Goal: Task Accomplishment & Management: Manage account settings

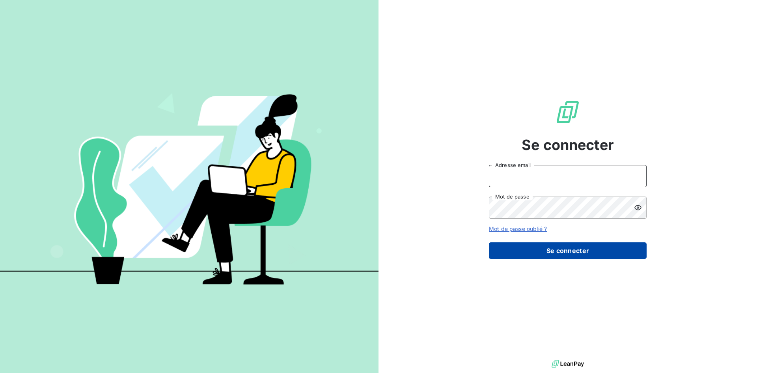
type input "[EMAIL_ADDRESS][DOMAIN_NAME]"
click at [564, 253] on button "Se connecter" at bounding box center [568, 250] width 158 height 17
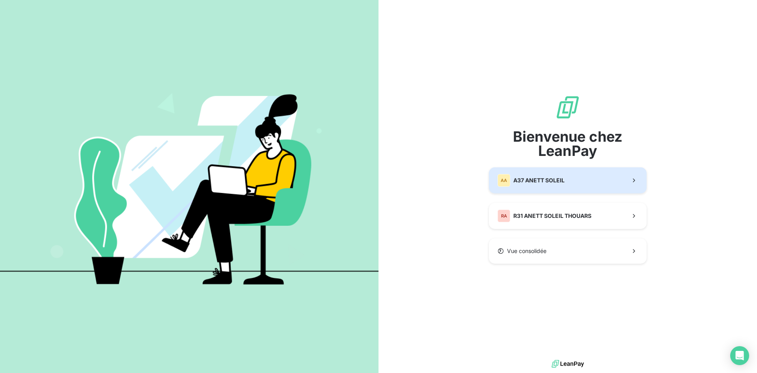
click at [555, 181] on span "A37 ANETT SOLEIL" at bounding box center [538, 180] width 51 height 8
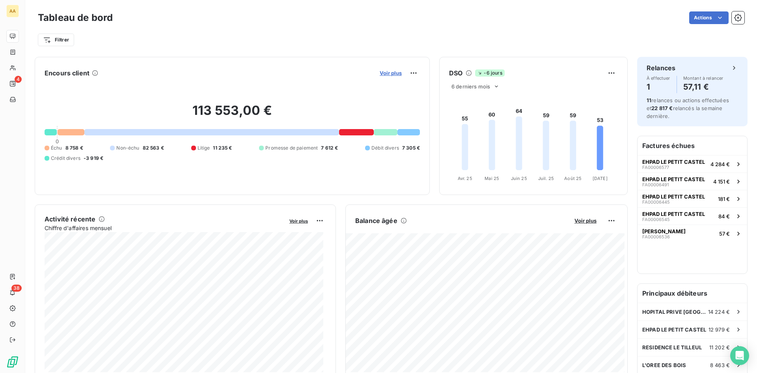
click at [389, 73] on span "Voir plus" at bounding box center [391, 73] width 22 height 6
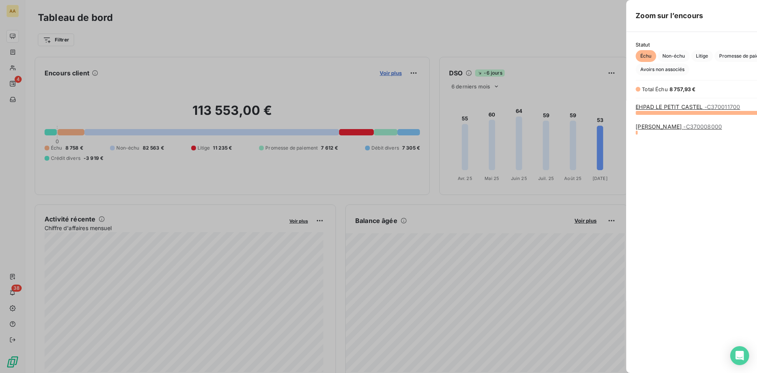
scroll to position [254, 297]
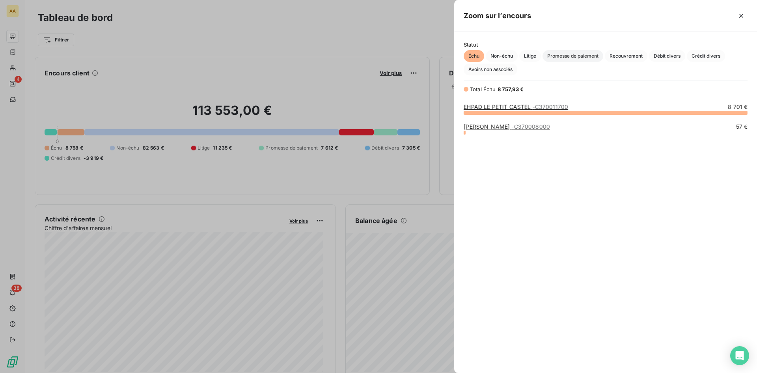
click at [569, 56] on span "Promesse de paiement" at bounding box center [572, 56] width 61 height 12
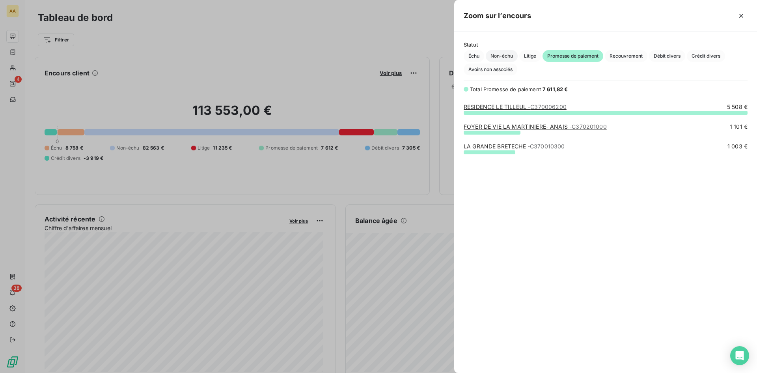
click at [496, 54] on span "Non-échu" at bounding box center [502, 56] width 32 height 12
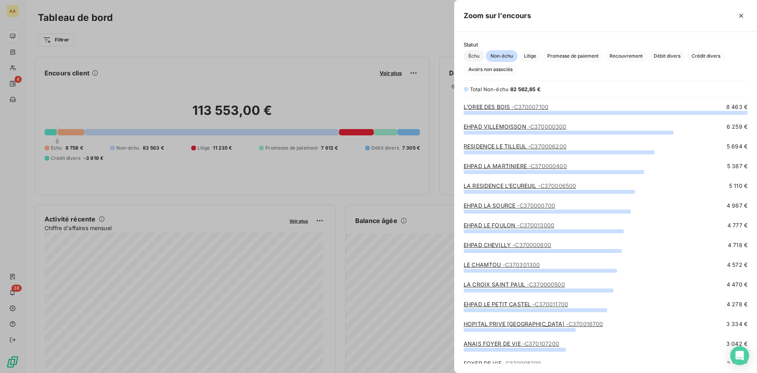
click at [477, 54] on span "Échu" at bounding box center [474, 56] width 21 height 12
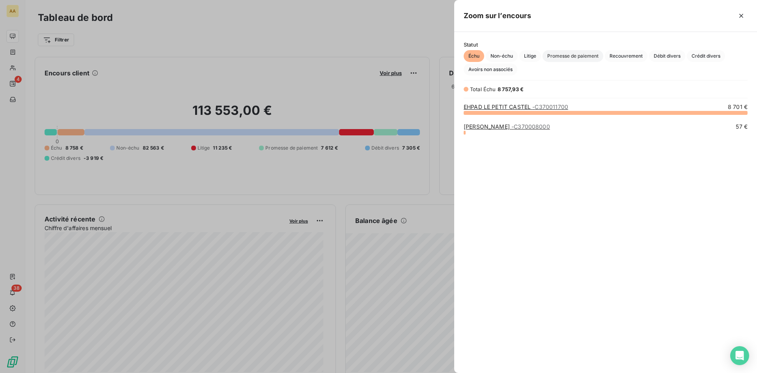
click at [581, 58] on span "Promesse de paiement" at bounding box center [572, 56] width 61 height 12
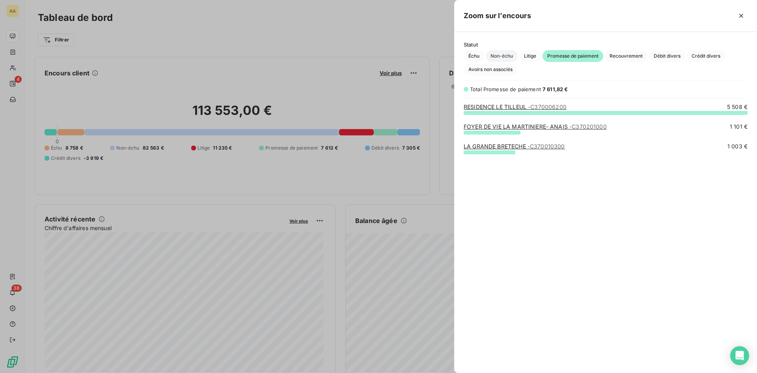
click at [494, 56] on span "Non-échu" at bounding box center [502, 56] width 32 height 12
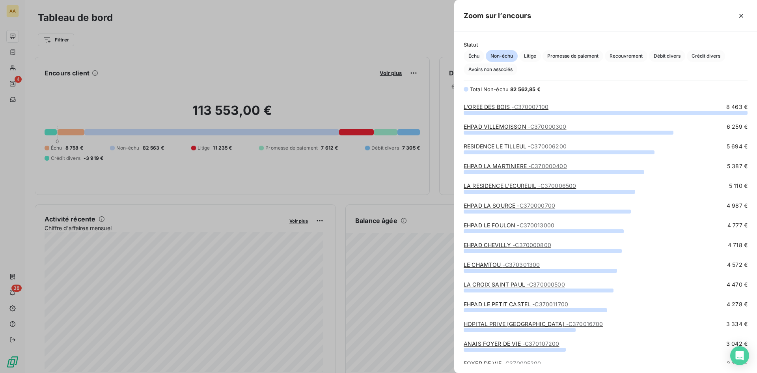
click at [496, 226] on link "EHPAD LE FOULON - C370013000" at bounding box center [509, 225] width 91 height 7
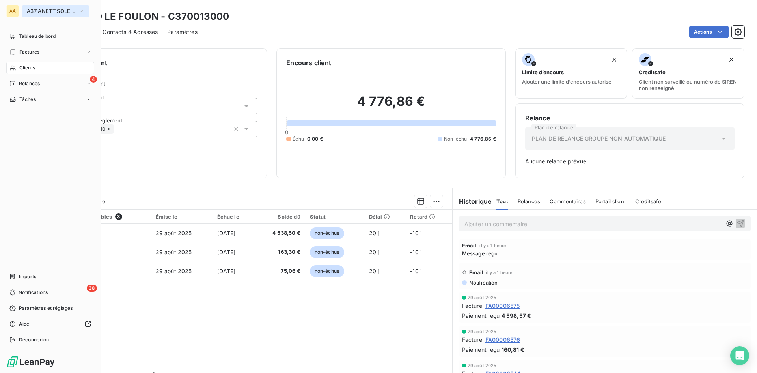
click at [81, 11] on icon "button" at bounding box center [81, 11] width 3 height 2
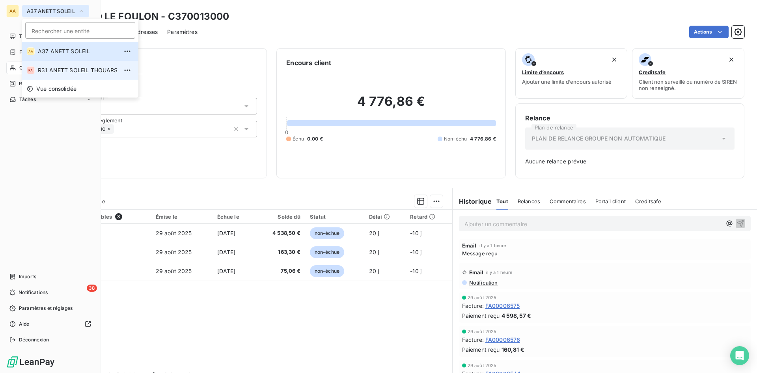
click at [61, 71] on span "R31 ANETT SOLEIL THOUARS" at bounding box center [78, 70] width 80 height 8
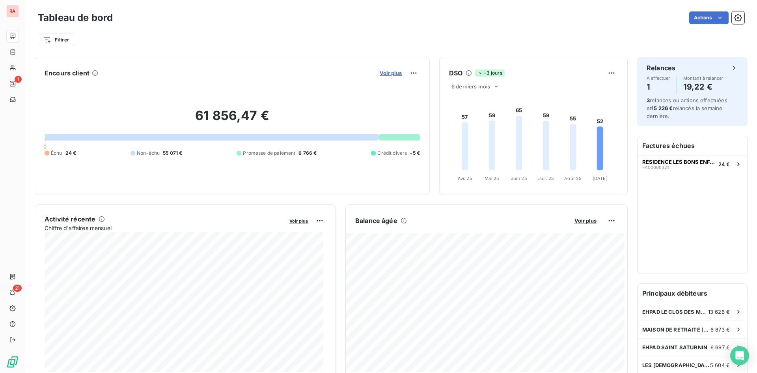
click at [386, 71] on span "Voir plus" at bounding box center [391, 73] width 22 height 6
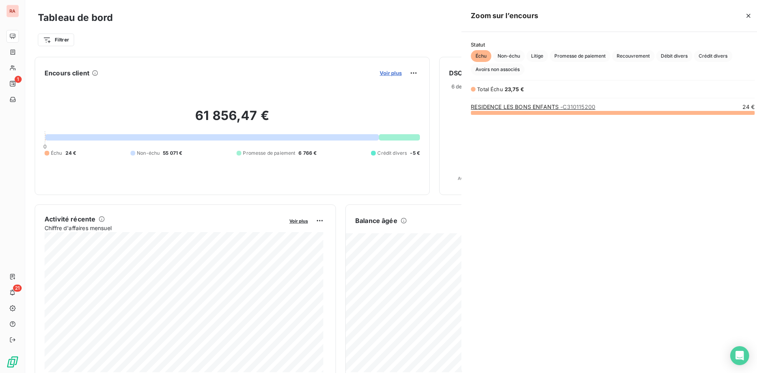
scroll to position [367, 297]
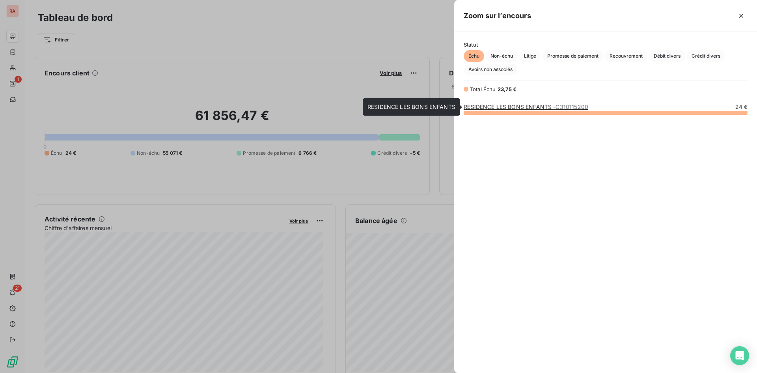
click at [528, 108] on link "RESIDENCE LES BONS ENFANTS - C310115200" at bounding box center [526, 106] width 125 height 7
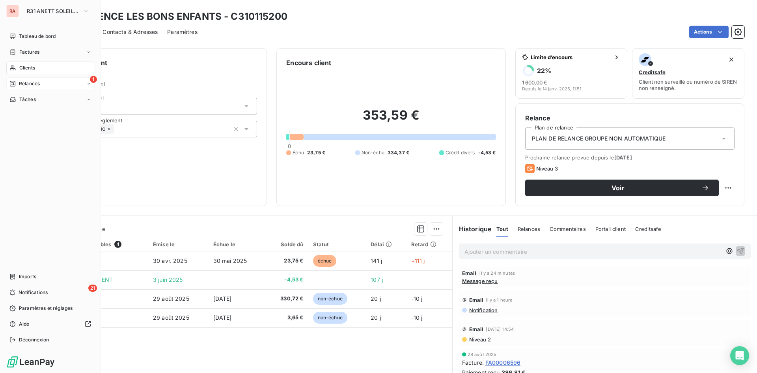
click at [23, 82] on span "Relances" at bounding box center [29, 83] width 21 height 7
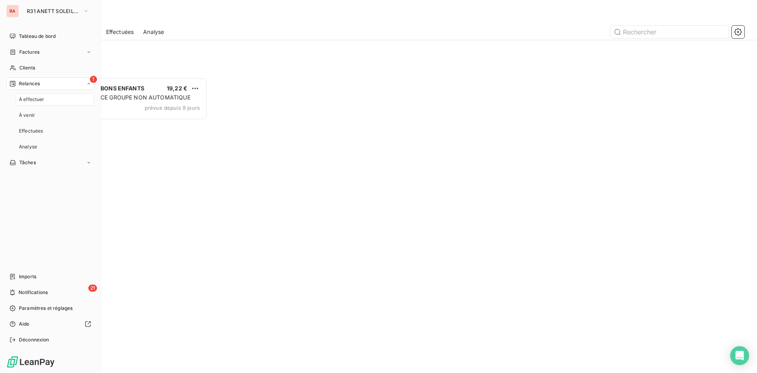
scroll to position [289, 164]
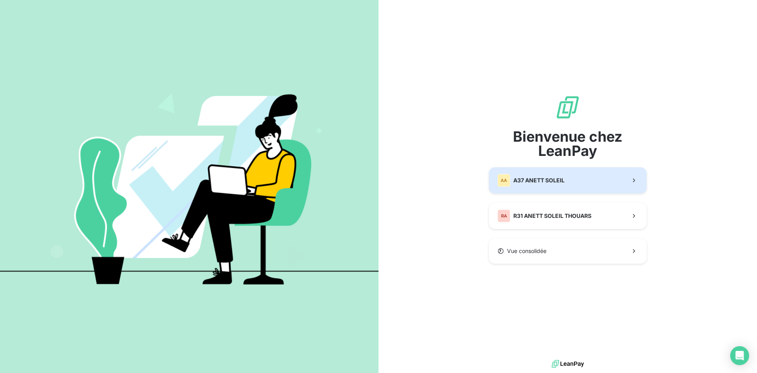
click at [561, 180] on span "A37 ANETT SOLEIL" at bounding box center [538, 180] width 51 height 8
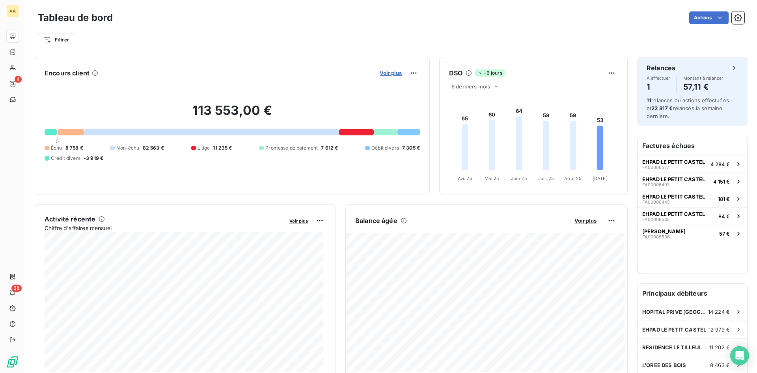
click at [390, 75] on span "Voir plus" at bounding box center [391, 73] width 22 height 6
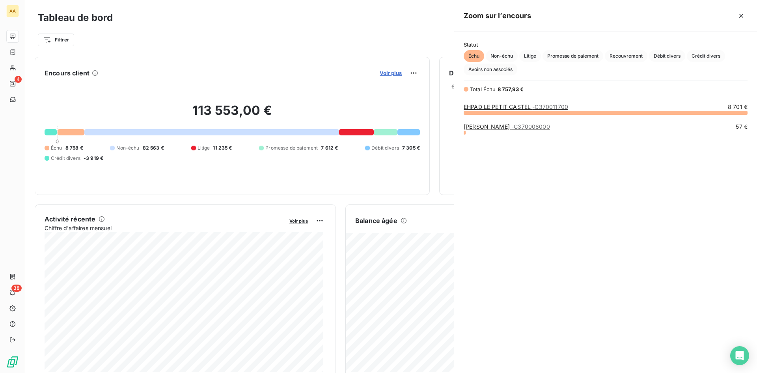
scroll to position [254, 297]
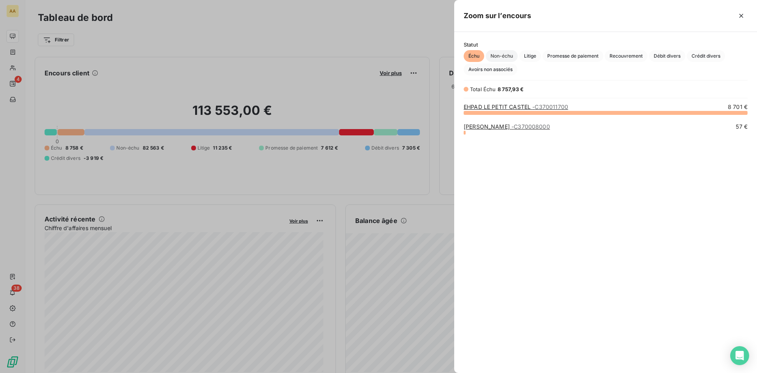
click at [507, 56] on span "Non-échu" at bounding box center [502, 56] width 32 height 12
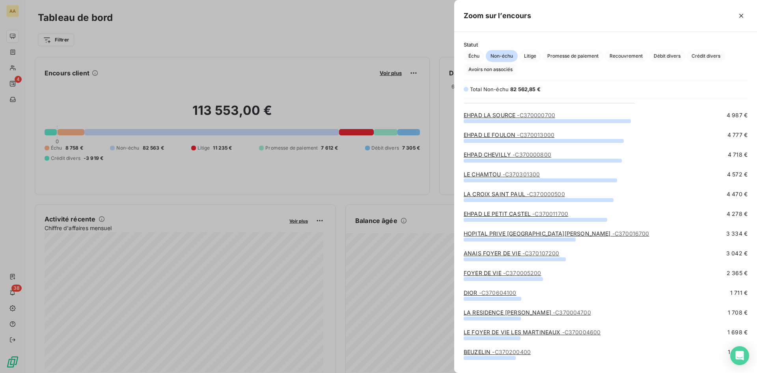
scroll to position [84, 0]
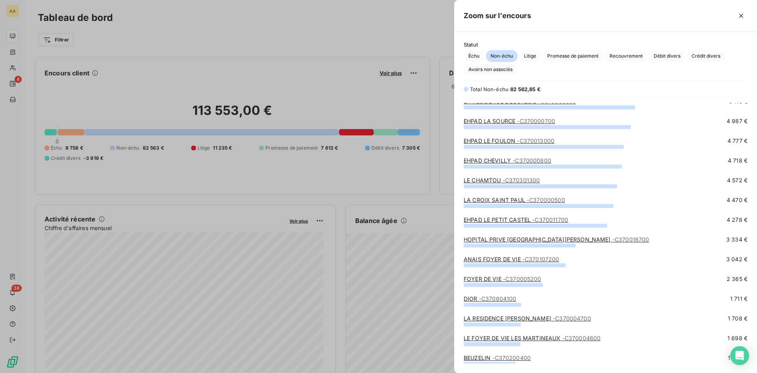
click at [505, 198] on link "LA [DEMOGRAPHIC_DATA][PERSON_NAME] - C370000500" at bounding box center [514, 199] width 101 height 7
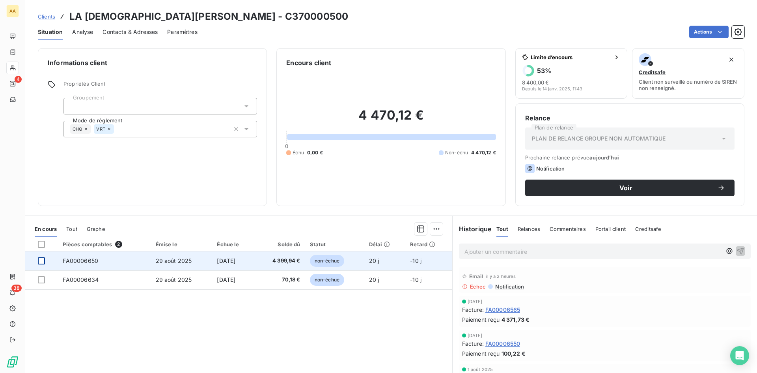
click at [44, 261] on div at bounding box center [41, 260] width 7 height 7
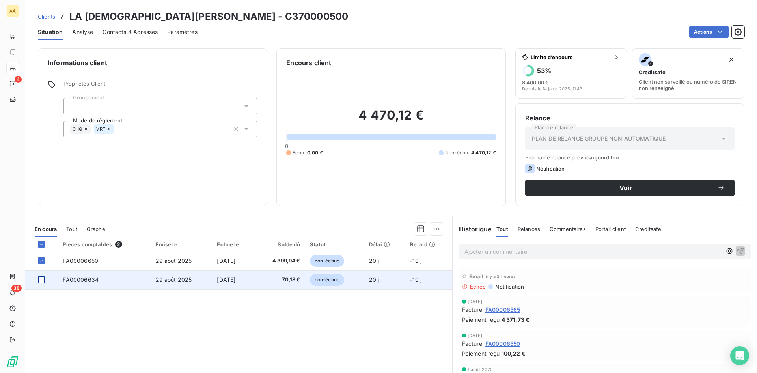
click at [42, 278] on div at bounding box center [41, 279] width 7 height 7
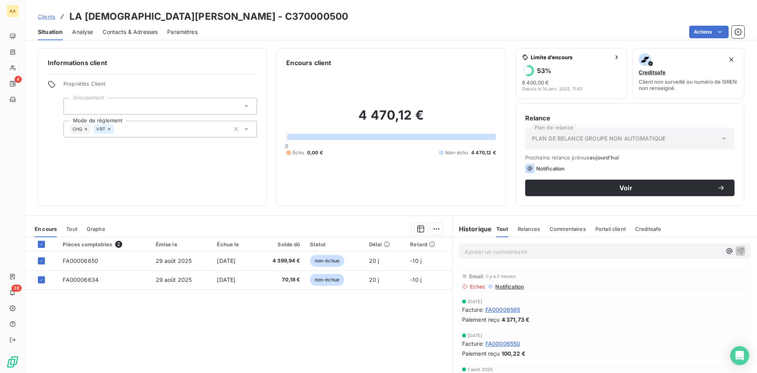
drag, startPoint x: 220, startPoint y: 260, endPoint x: 256, endPoint y: 310, distance: 61.6
click at [256, 310] on div "Pièces comptables 2 Émise le Échue le Solde dû Statut Délai Retard FA00006650 2…" at bounding box center [238, 313] width 427 height 152
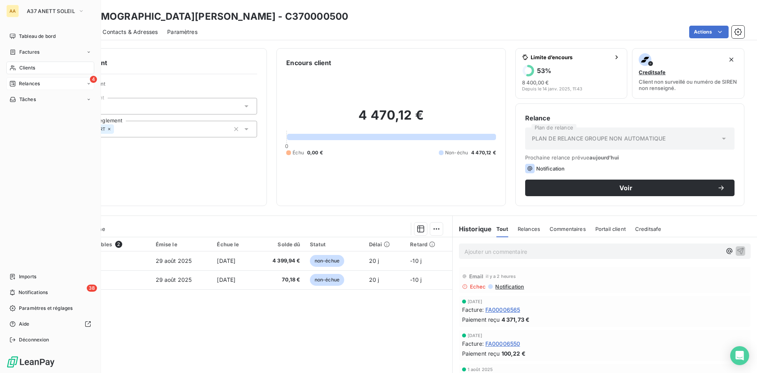
click at [39, 83] on span "Relances" at bounding box center [29, 83] width 21 height 7
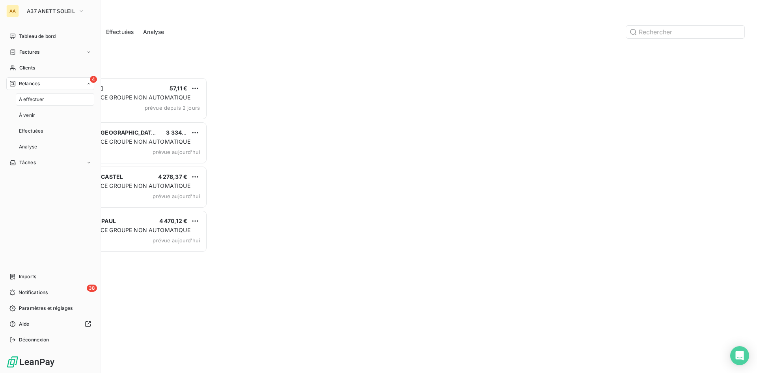
scroll to position [289, 164]
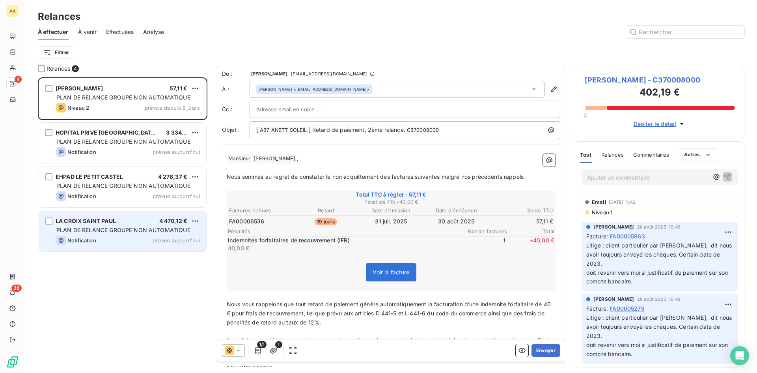
click at [128, 227] on span "PLAN DE RELANCE GROUPE NON AUTOMATIQUE" at bounding box center [123, 229] width 134 height 7
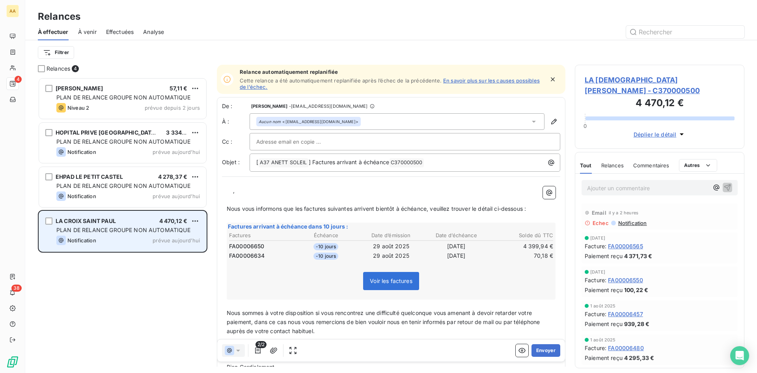
scroll to position [289, 164]
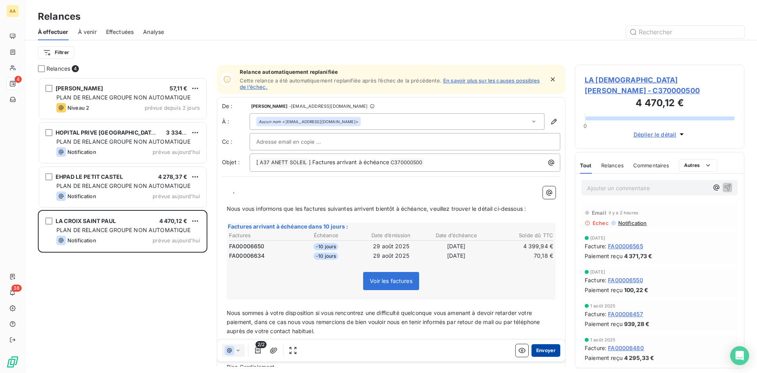
click at [533, 350] on button "Envoyer" at bounding box center [545, 350] width 29 height 13
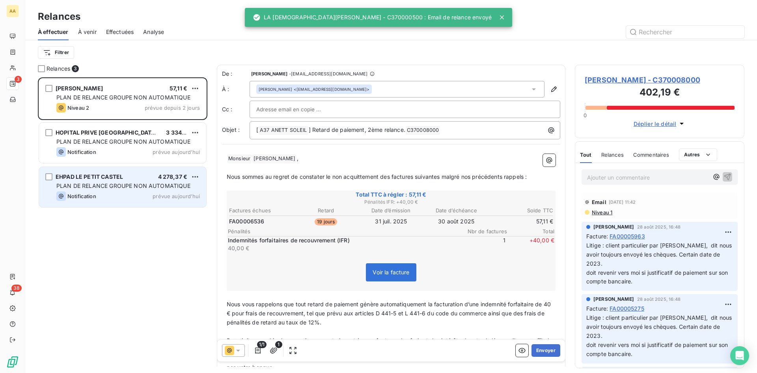
click at [98, 183] on span "PLAN DE RELANCE GROUPE NON AUTOMATIQUE" at bounding box center [123, 185] width 134 height 7
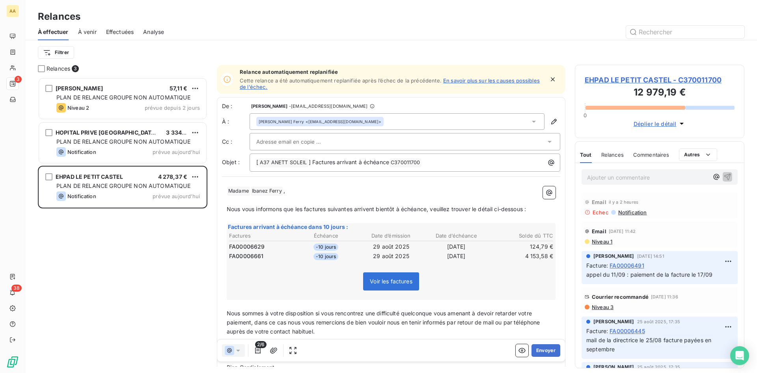
click at [287, 144] on input "text" at bounding box center [298, 142] width 85 height 12
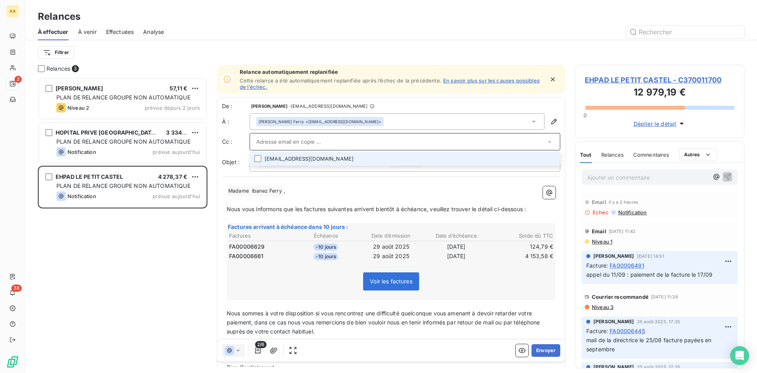
paste input "[EMAIL_ADDRESS][DOMAIN_NAME]"
type input "[EMAIL_ADDRESS][DOMAIN_NAME]"
click at [350, 188] on p "﻿ Madame ﻿ ﻿ Ibanez Ferry ﻿ ," at bounding box center [391, 190] width 329 height 9
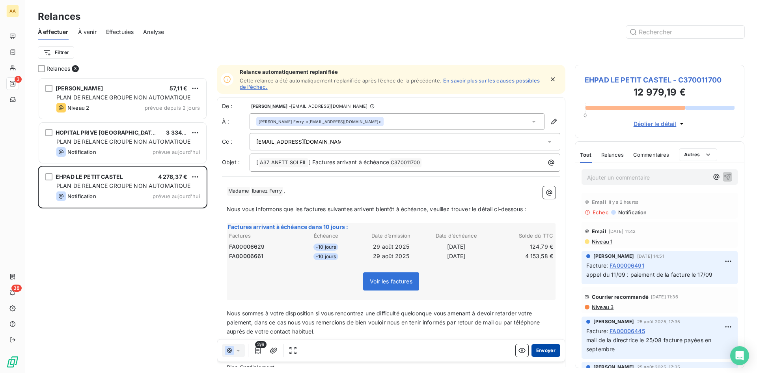
click at [537, 349] on button "Envoyer" at bounding box center [545, 350] width 29 height 13
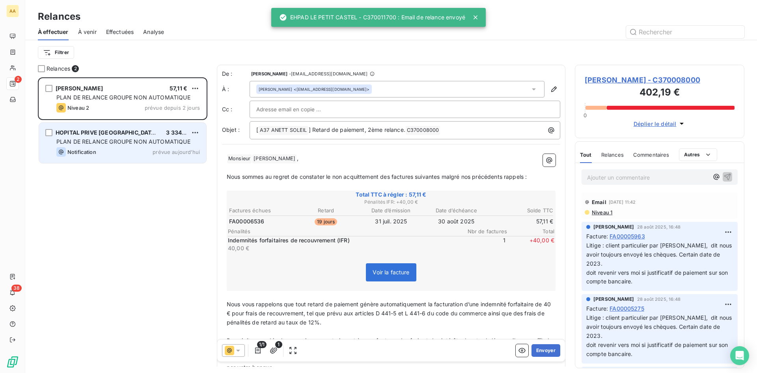
click at [112, 145] on div "PLAN DE RELANCE GROUPE NON AUTOMATIQUE" at bounding box center [128, 142] width 144 height 8
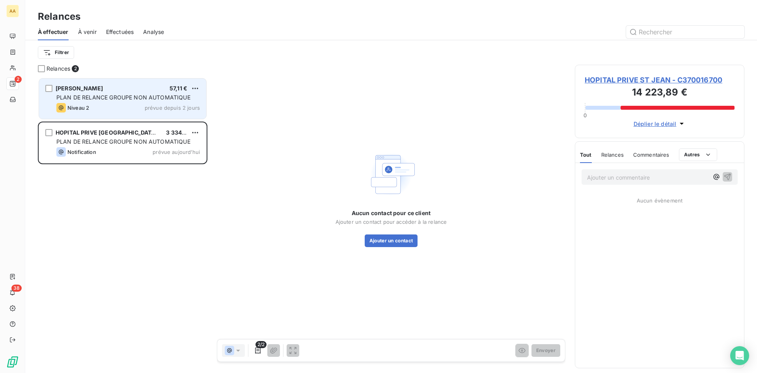
click at [110, 90] on div "[PERSON_NAME] 57,11 €" at bounding box center [128, 88] width 144 height 7
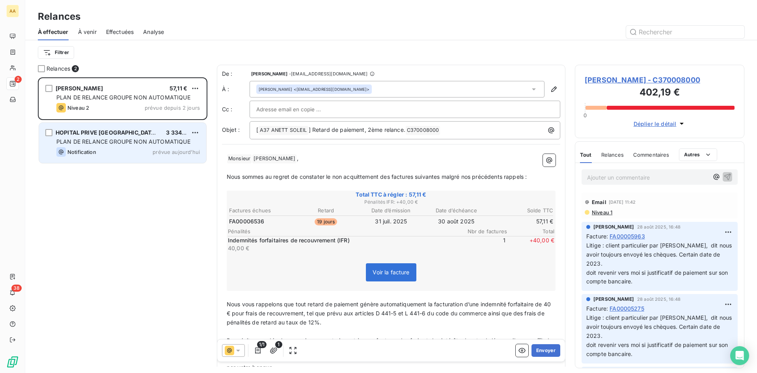
click at [110, 141] on span "PLAN DE RELANCE GROUPE NON AUTOMATIQUE" at bounding box center [123, 141] width 134 height 7
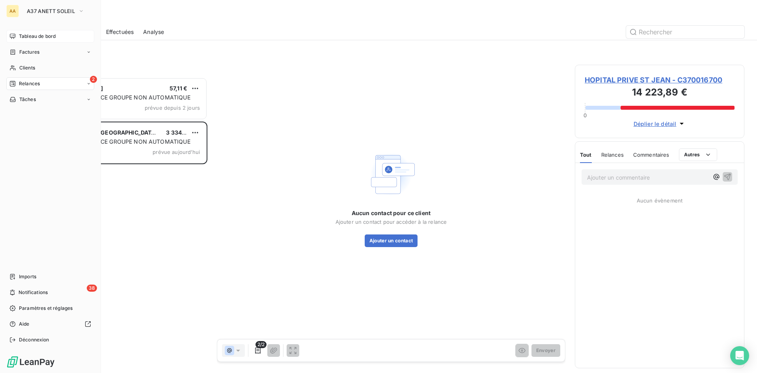
click at [31, 36] on span "Tableau de bord" at bounding box center [37, 36] width 37 height 7
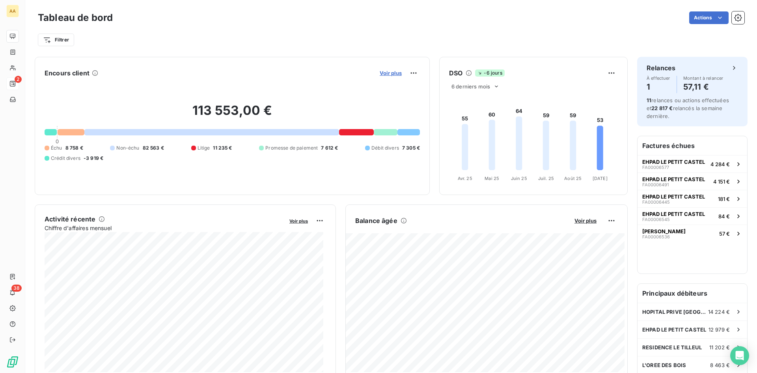
click at [383, 72] on span "Voir plus" at bounding box center [391, 73] width 22 height 6
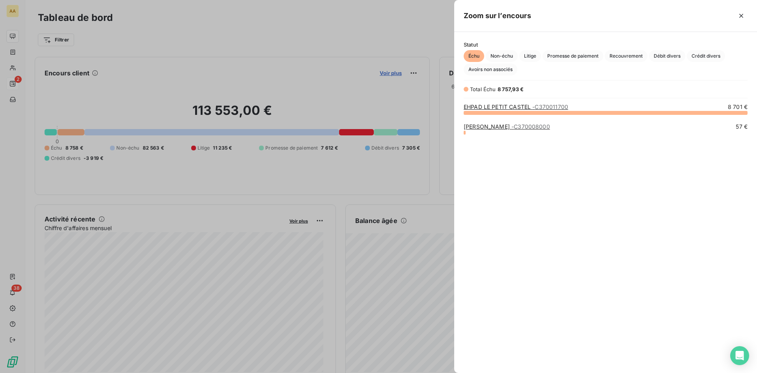
scroll to position [254, 297]
click at [517, 106] on link "EHPAD LE PETIT CASTEL - C370011700" at bounding box center [516, 106] width 104 height 7
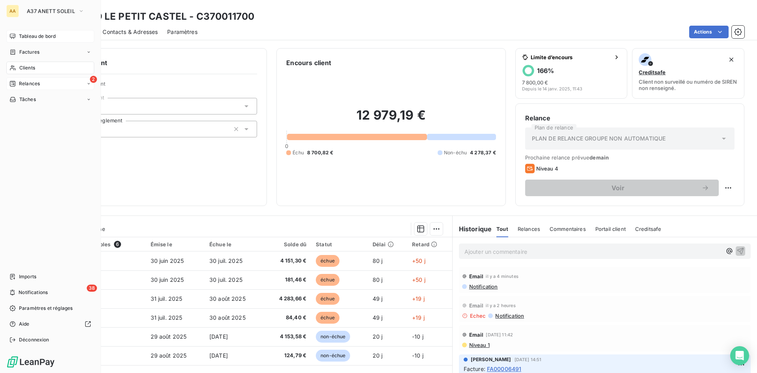
click at [39, 37] on span "Tableau de bord" at bounding box center [37, 36] width 37 height 7
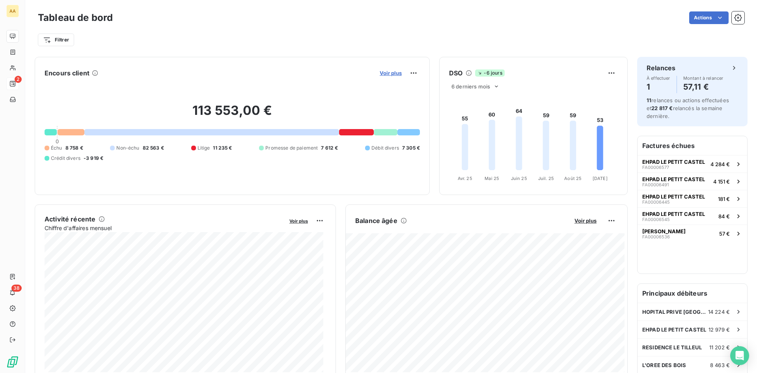
click at [384, 73] on span "Voir plus" at bounding box center [391, 73] width 22 height 6
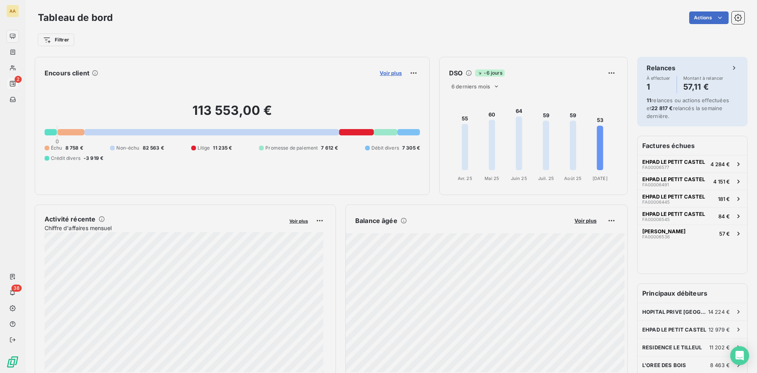
scroll to position [6, 6]
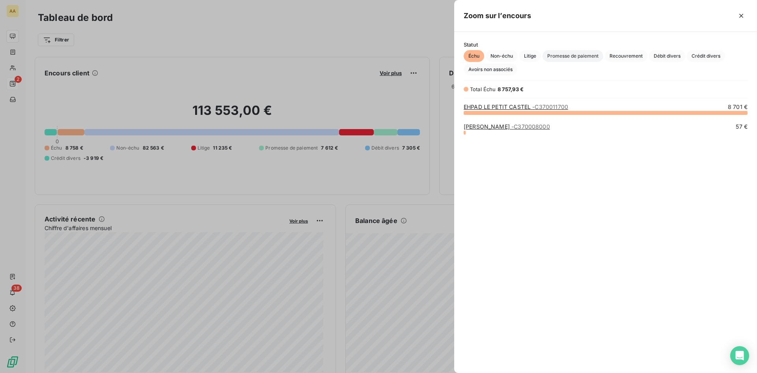
click at [567, 58] on span "Promesse de paiement" at bounding box center [572, 56] width 61 height 12
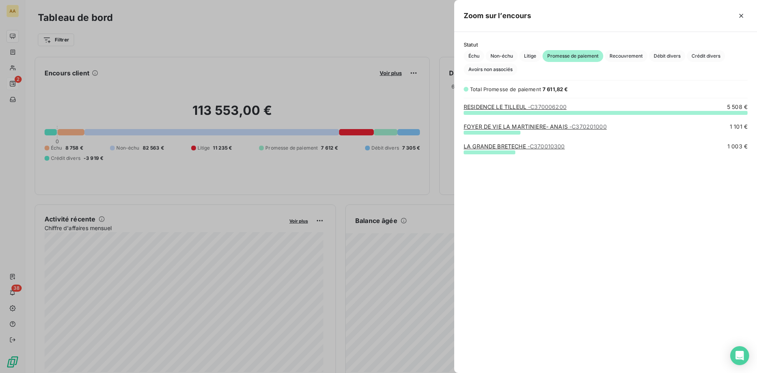
scroll to position [254, 297]
click at [528, 56] on span "Litige" at bounding box center [530, 56] width 22 height 12
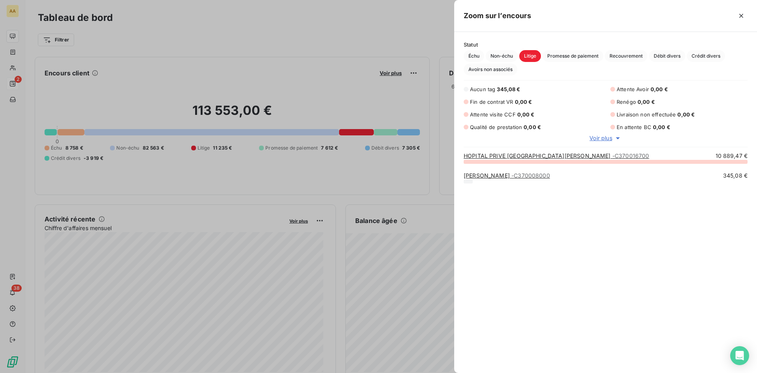
scroll to position [205, 297]
click at [499, 56] on span "Non-échu" at bounding box center [502, 56] width 32 height 12
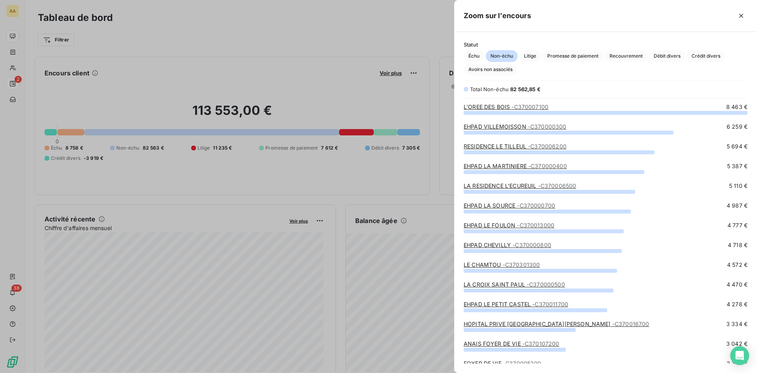
scroll to position [254, 297]
click at [473, 53] on span "Échu" at bounding box center [474, 56] width 21 height 12
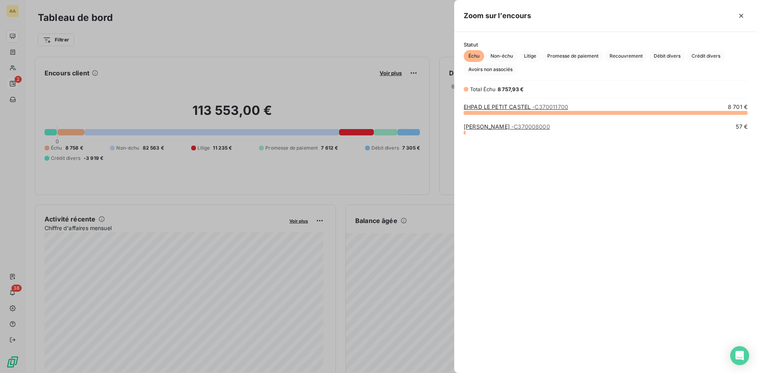
click at [538, 151] on div "[PERSON_NAME] - C370008000 57 €" at bounding box center [606, 137] width 284 height 29
click at [619, 52] on span "Recouvrement" at bounding box center [626, 56] width 43 height 12
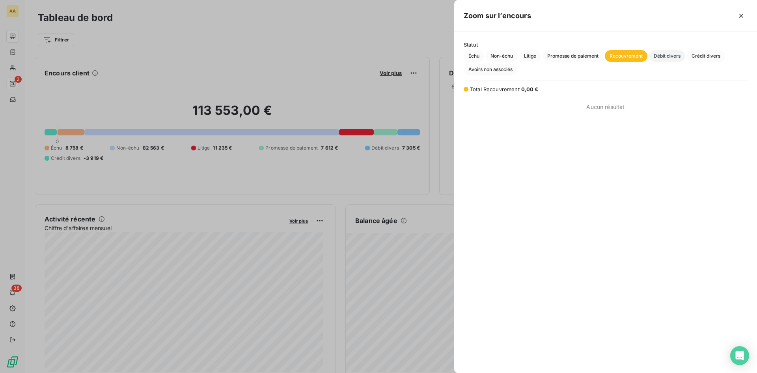
click at [667, 54] on span "Débit divers" at bounding box center [667, 56] width 36 height 12
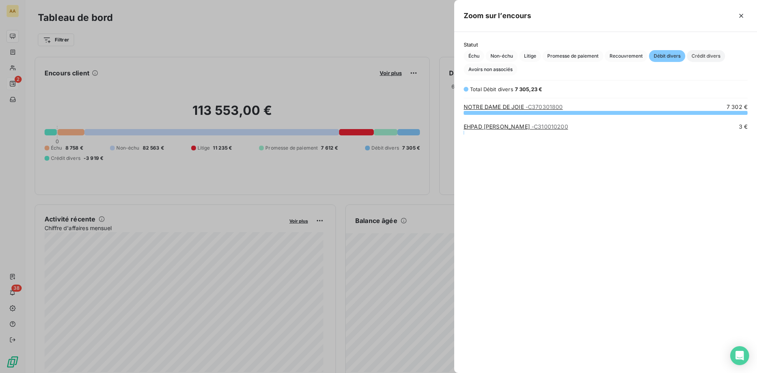
click at [707, 53] on span "Crédit divers" at bounding box center [706, 56] width 38 height 12
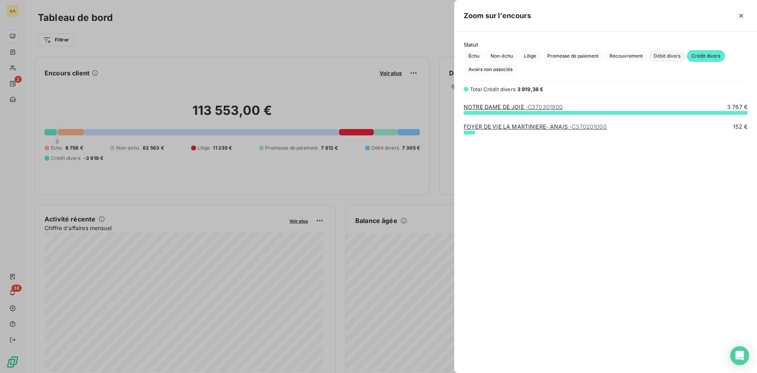
click at [671, 57] on span "Débit divers" at bounding box center [667, 56] width 36 height 12
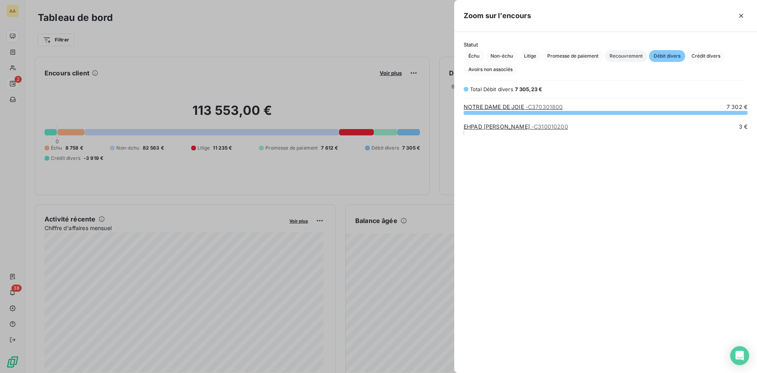
click at [619, 54] on span "Recouvrement" at bounding box center [626, 56] width 43 height 12
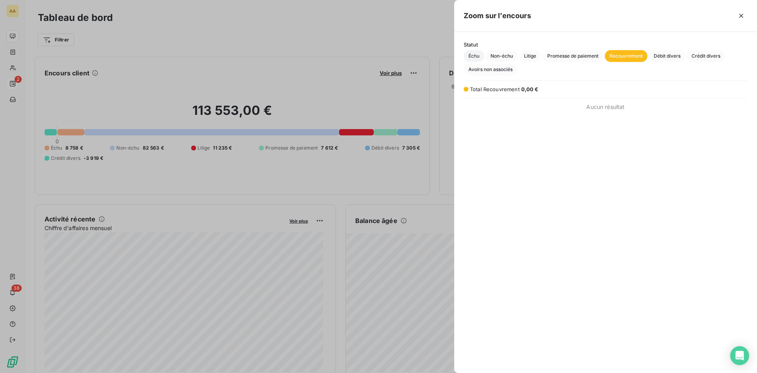
click at [469, 54] on span "Échu" at bounding box center [474, 56] width 21 height 12
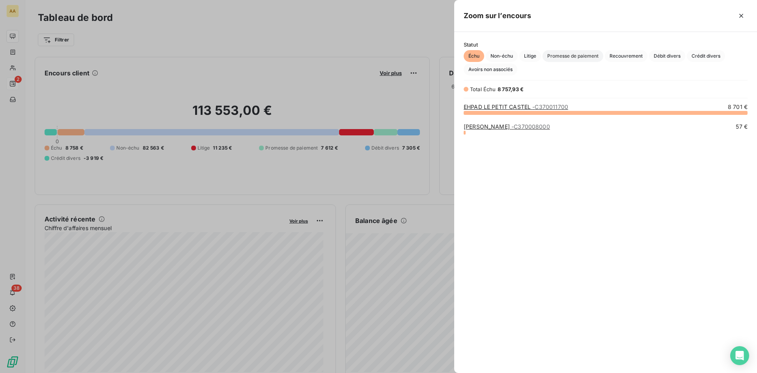
click at [572, 52] on span "Promesse de paiement" at bounding box center [572, 56] width 61 height 12
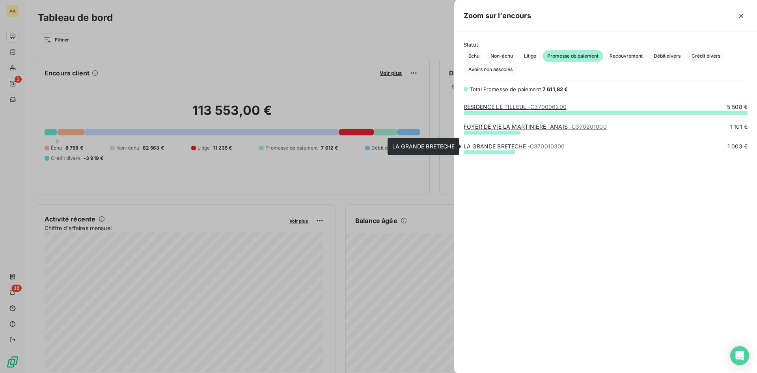
click at [512, 146] on link "LA GRANDE BRETECHE - C370010300" at bounding box center [514, 146] width 101 height 7
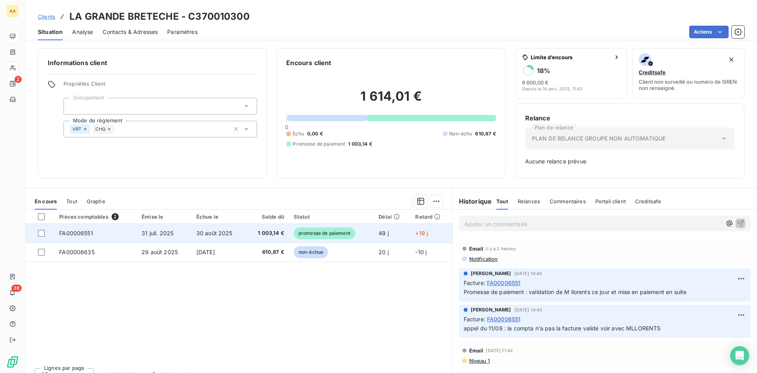
click at [325, 233] on span "promesse de paiement" at bounding box center [325, 233] width 62 height 12
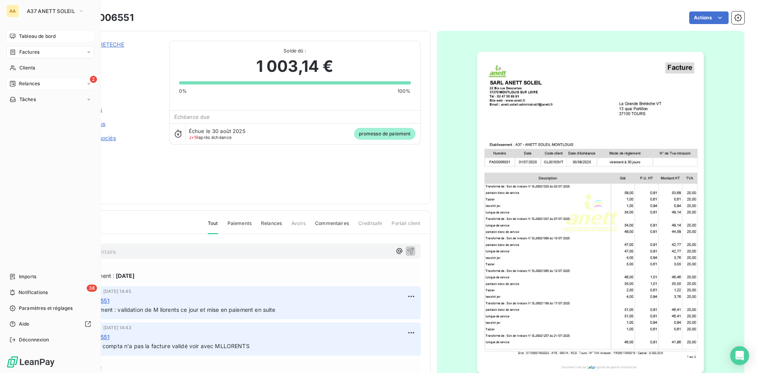
click at [40, 36] on span "Tableau de bord" at bounding box center [37, 36] width 37 height 7
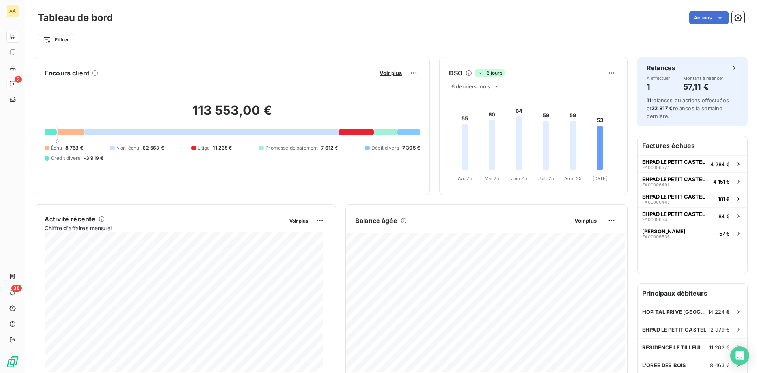
click at [384, 76] on div "Voir plus" at bounding box center [398, 73] width 43 height 13
click at [384, 73] on span "Voir plus" at bounding box center [391, 73] width 22 height 6
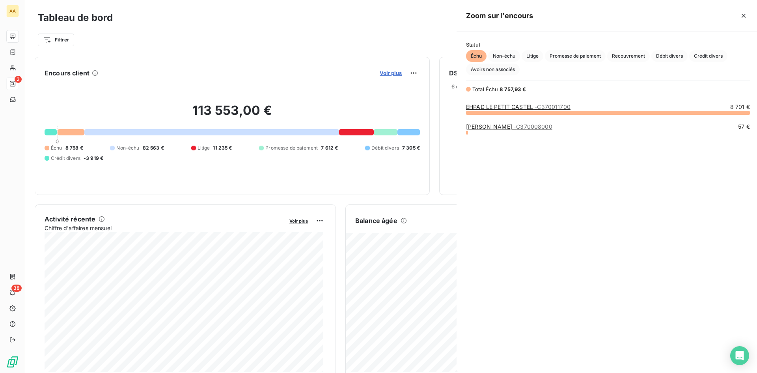
scroll to position [367, 297]
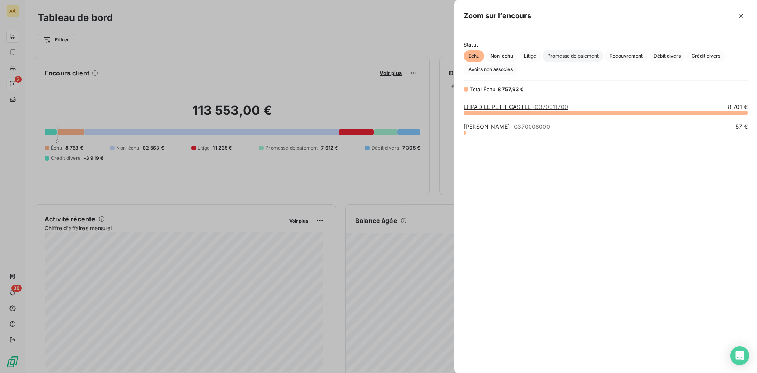
click at [570, 57] on span "Promesse de paiement" at bounding box center [572, 56] width 61 height 12
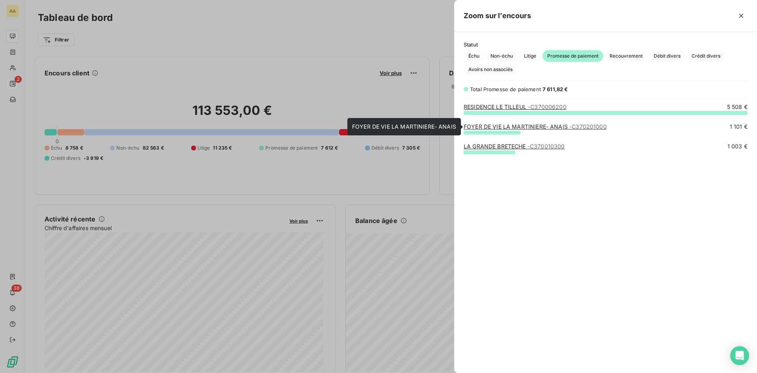
click at [503, 127] on link "FOYER DE VIE LA MARTINIERE- ANAIS - C370201000" at bounding box center [535, 126] width 143 height 7
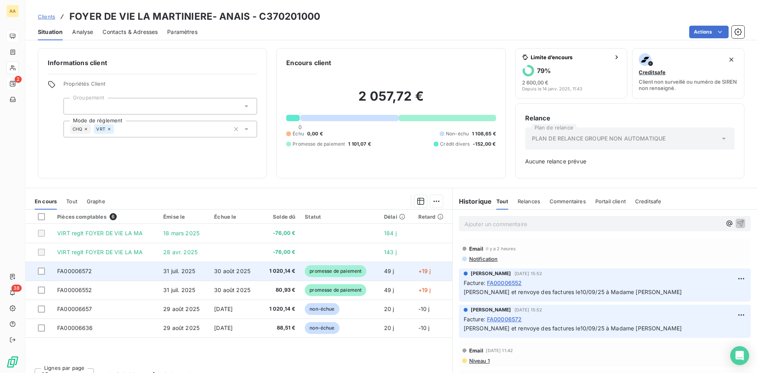
click at [330, 268] on span "promesse de paiement" at bounding box center [336, 271] width 62 height 12
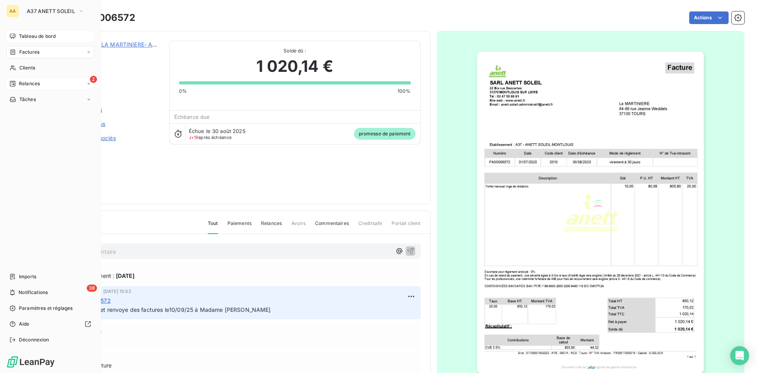
click at [43, 36] on span "Tableau de bord" at bounding box center [37, 36] width 37 height 7
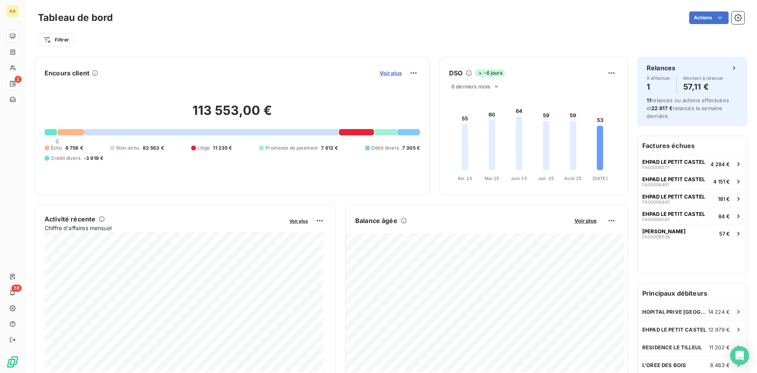
click at [385, 73] on span "Voir plus" at bounding box center [391, 73] width 22 height 6
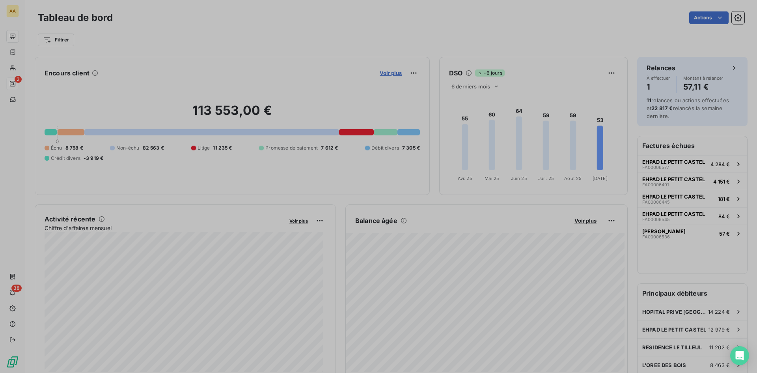
scroll to position [6, 6]
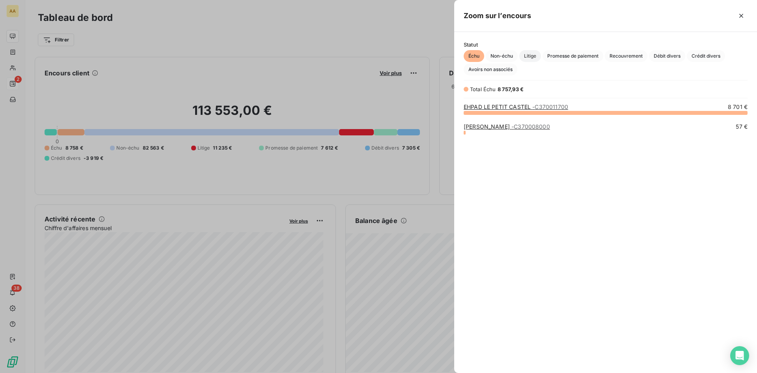
click at [531, 54] on span "Litige" at bounding box center [530, 56] width 22 height 12
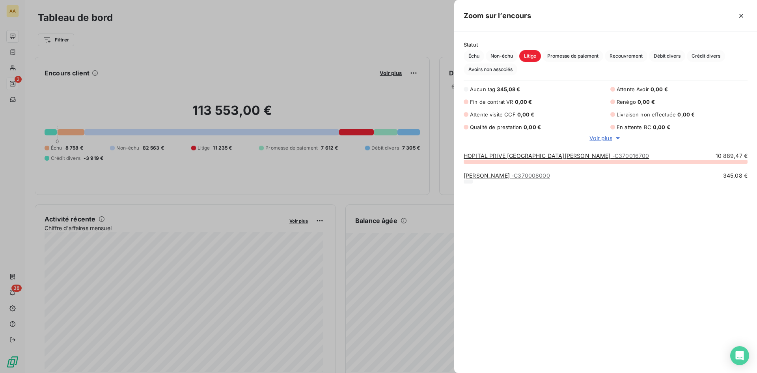
scroll to position [205, 297]
click at [567, 55] on span "Promesse de paiement" at bounding box center [572, 56] width 61 height 12
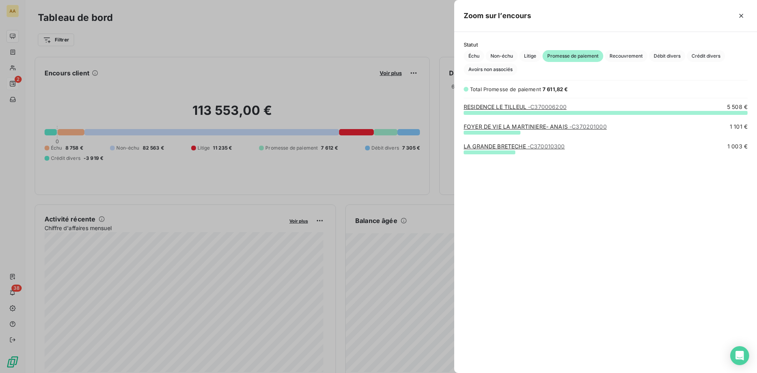
scroll to position [254, 297]
click at [634, 56] on span "Recouvrement" at bounding box center [626, 56] width 43 height 12
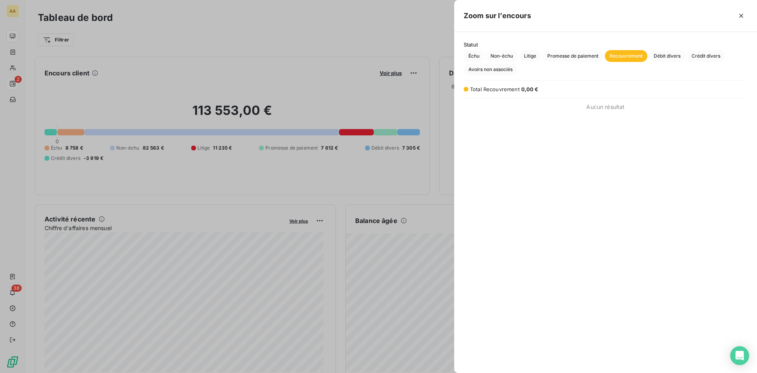
click at [14, 36] on div at bounding box center [378, 186] width 757 height 373
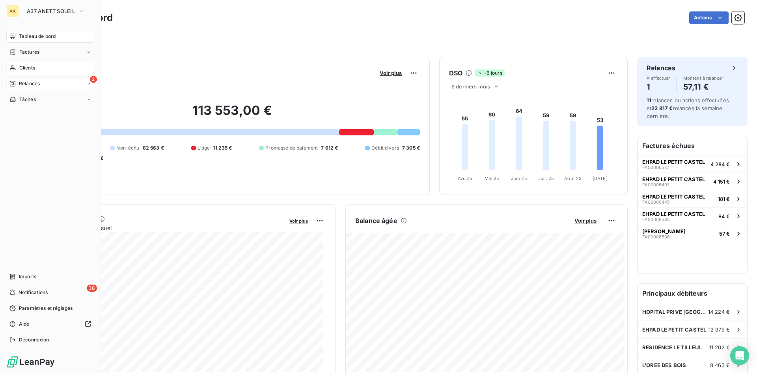
click at [30, 68] on span "Clients" at bounding box center [27, 67] width 16 height 7
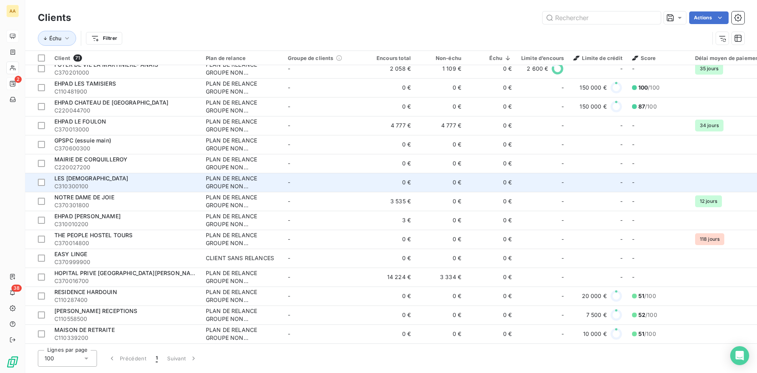
scroll to position [1069, 0]
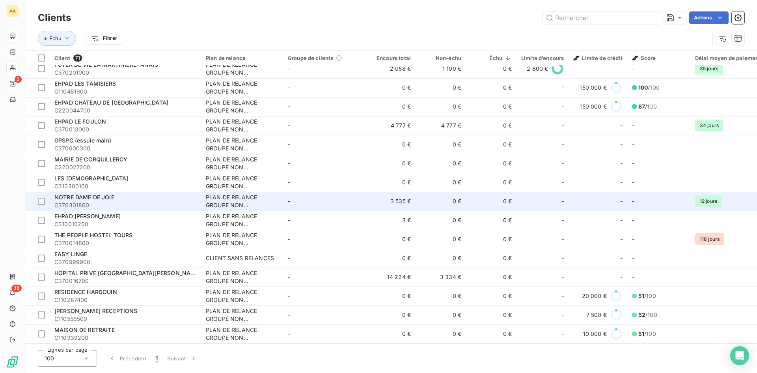
click at [80, 194] on span "NOTRE DAME DE JOIE" at bounding box center [84, 197] width 60 height 7
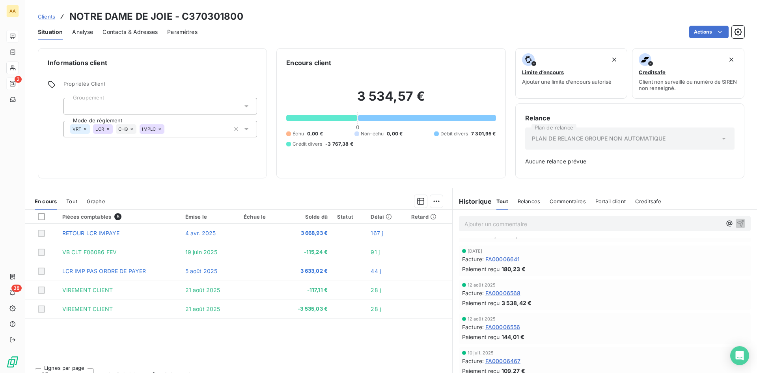
scroll to position [39, 0]
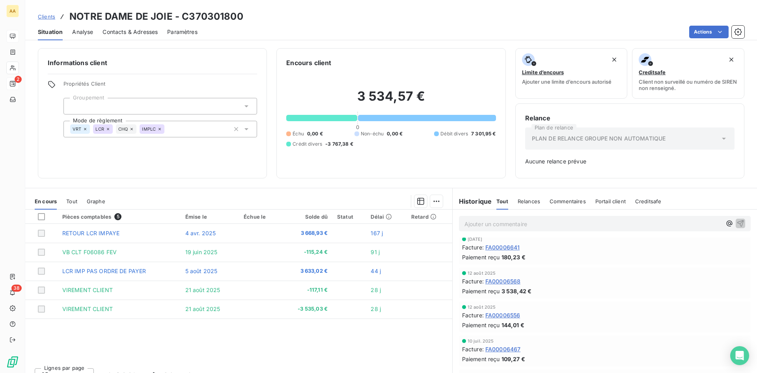
click at [124, 34] on span "Contacts & Adresses" at bounding box center [130, 32] width 55 height 8
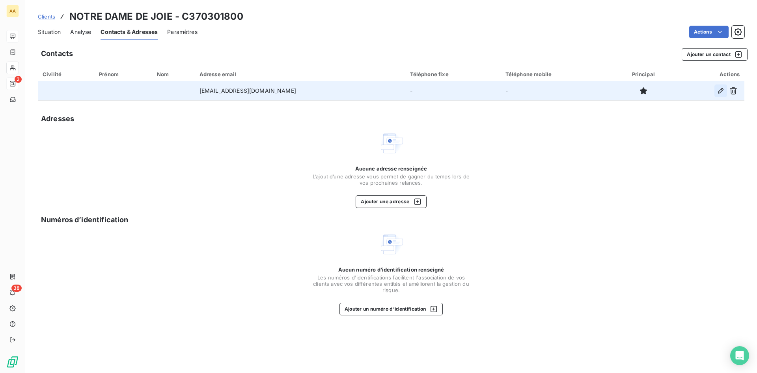
click at [721, 94] on icon "button" at bounding box center [721, 91] width 8 height 8
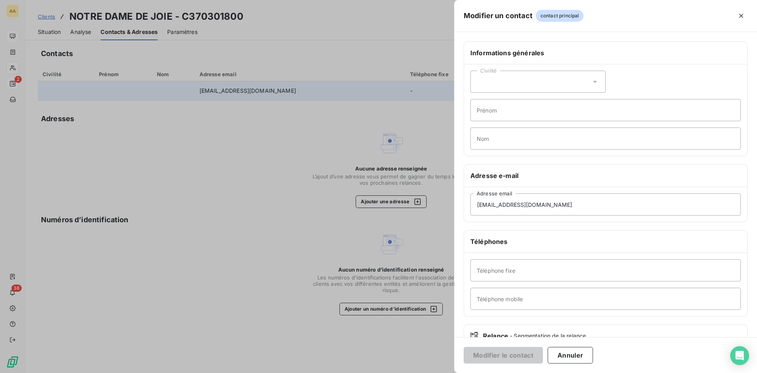
click at [593, 81] on icon at bounding box center [595, 82] width 4 height 2
click at [498, 101] on span "Madame" at bounding box center [496, 101] width 21 height 7
click at [499, 107] on input "Prénom" at bounding box center [605, 110] width 270 height 22
type input "Laila"
click at [492, 136] on input "Nom" at bounding box center [605, 138] width 270 height 22
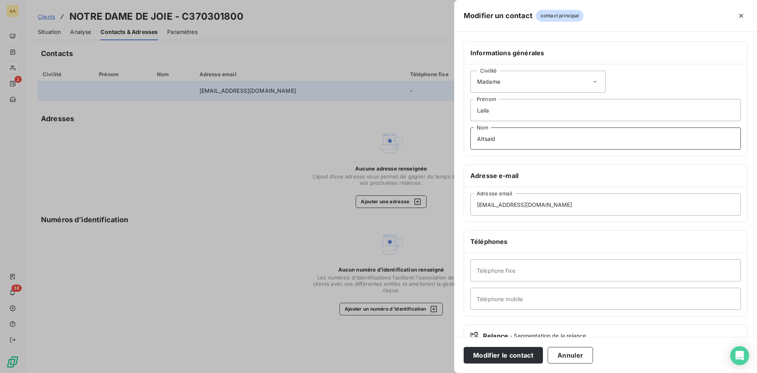
type input "AItsaid"
click at [502, 203] on input "[EMAIL_ADDRESS][DOMAIN_NAME]" at bounding box center [605, 204] width 270 height 22
type input "[EMAIL_ADDRESS][DOMAIN_NAME]"
click at [518, 356] on button "Modifier le contact" at bounding box center [503, 355] width 79 height 17
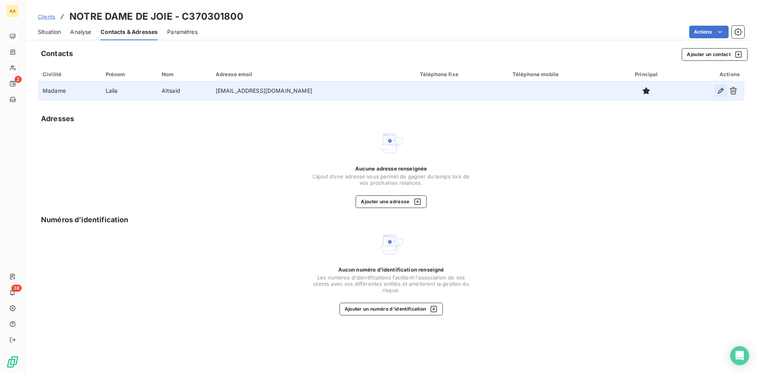
click at [718, 90] on icon "button" at bounding box center [721, 91] width 8 height 8
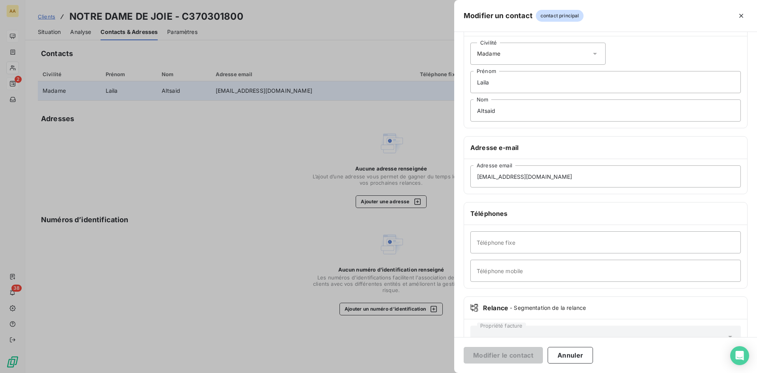
scroll to position [55, 0]
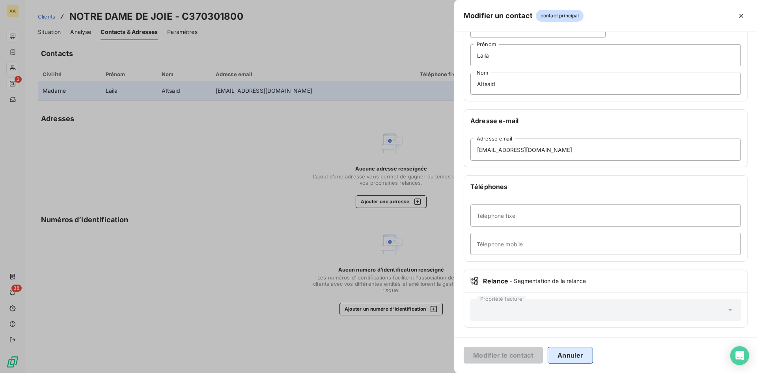
click at [568, 356] on button "Annuler" at bounding box center [570, 355] width 45 height 17
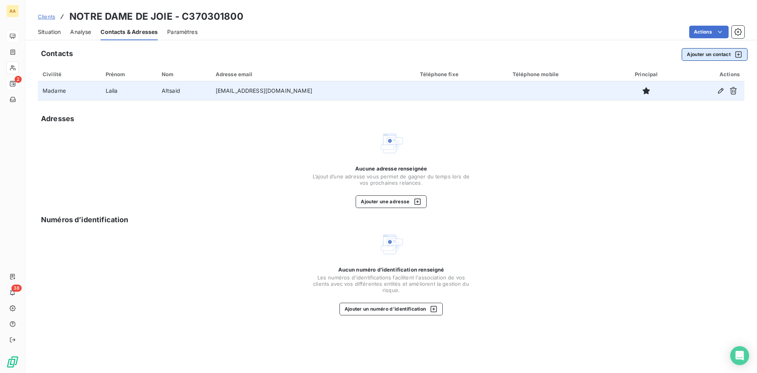
click at [723, 53] on button "Ajouter un contact" at bounding box center [715, 54] width 66 height 13
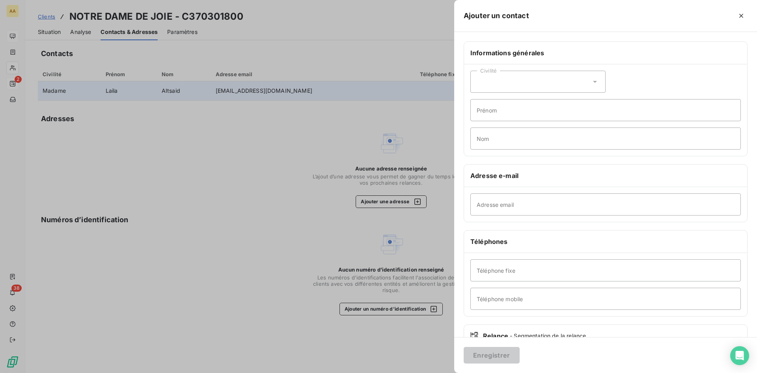
click at [593, 81] on icon at bounding box center [595, 82] width 4 height 2
click at [495, 101] on span "Madame" at bounding box center [496, 101] width 21 height 7
click at [492, 110] on input "Prénom" at bounding box center [605, 110] width 270 height 22
type input "Laila"
click at [502, 138] on input "Nom" at bounding box center [605, 138] width 270 height 22
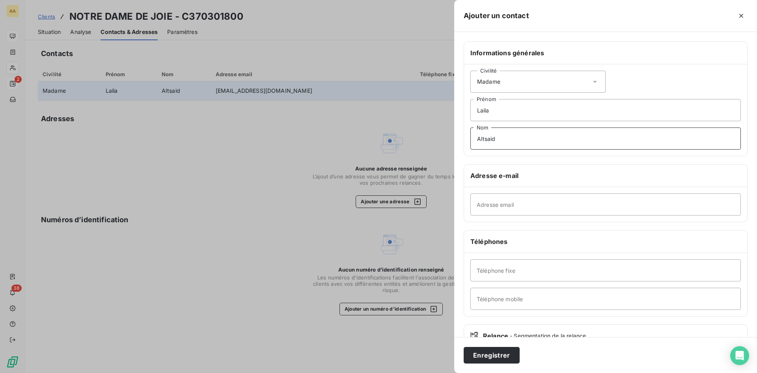
type input "AItsaid"
click at [499, 206] on input "Adresse email" at bounding box center [605, 204] width 270 height 22
paste input "[PERSON_NAME][EMAIL_ADDRESS][DOMAIN_NAME]"
type input "[PERSON_NAME][EMAIL_ADDRESS][DOMAIN_NAME]"
click at [479, 356] on button "Enregistrer" at bounding box center [492, 355] width 56 height 17
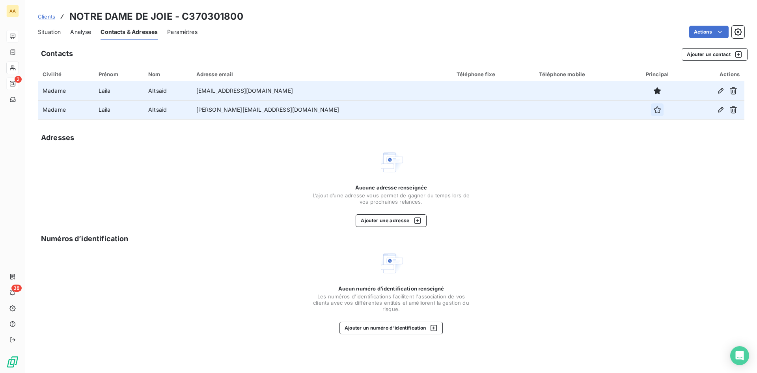
click at [653, 111] on icon "button" at bounding box center [657, 110] width 8 height 8
click at [654, 89] on icon "button" at bounding box center [657, 90] width 7 height 7
drag, startPoint x: 305, startPoint y: 109, endPoint x: 197, endPoint y: 108, distance: 108.0
click at [197, 108] on tr "Madame [PERSON_NAME] [PERSON_NAME][EMAIL_ADDRESS][DOMAIN_NAME]" at bounding box center [391, 109] width 706 height 19
copy tr "[PERSON_NAME]@ehpad-notredamedejoie.f"
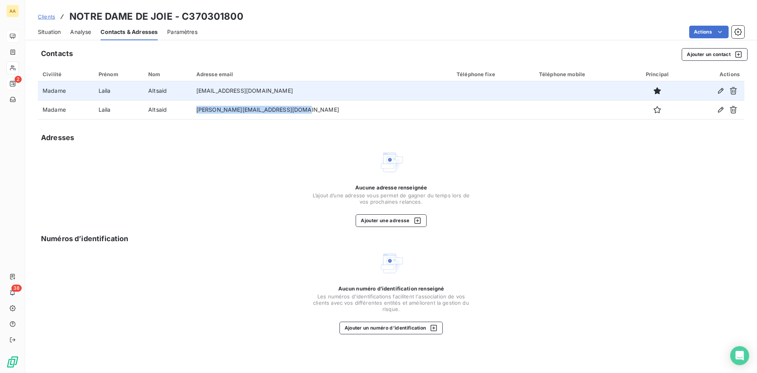
click at [52, 32] on span "Situation" at bounding box center [49, 32] width 23 height 8
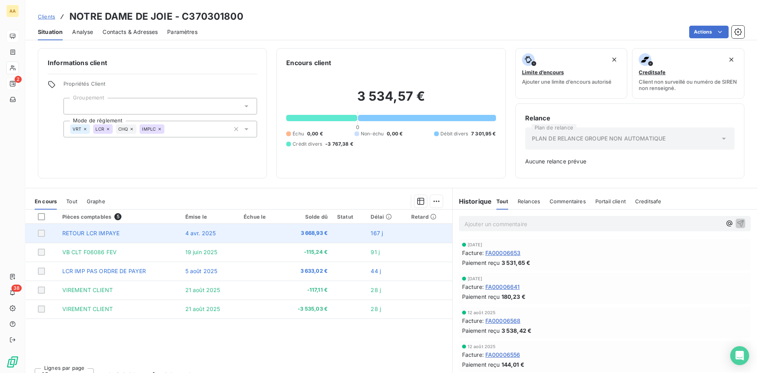
click at [107, 233] on span "RETOUR LCR IMPAYE" at bounding box center [91, 232] width 58 height 7
click at [318, 231] on span "3 668,93 €" at bounding box center [306, 233] width 42 height 8
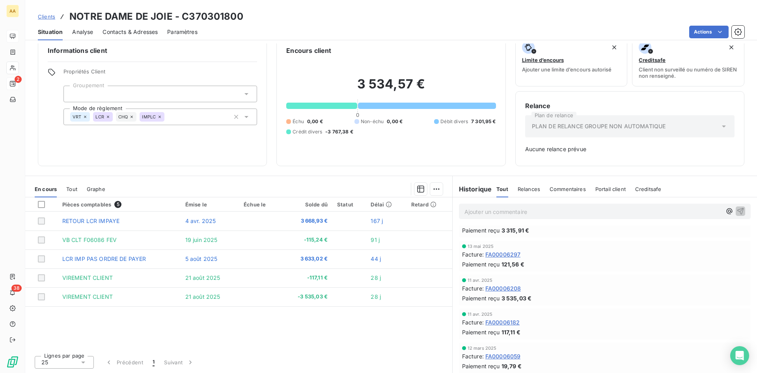
scroll to position [316, 0]
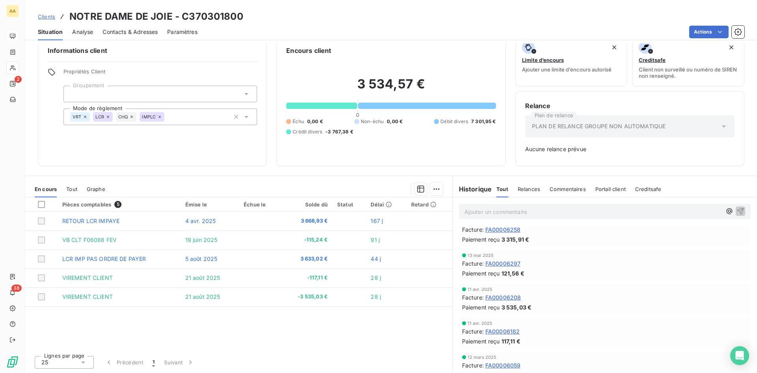
click at [349, 171] on div "Informations client Propriétés Client Groupement Mode de règlement VRT LCR CHQ …" at bounding box center [391, 207] width 732 height 329
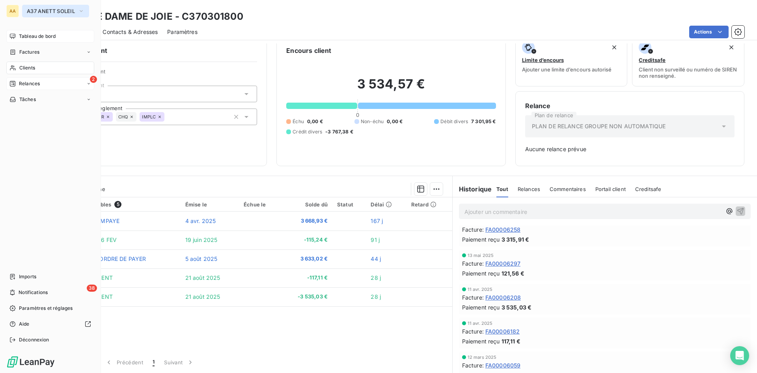
click at [52, 9] on span "A37 ANETT SOLEIL" at bounding box center [51, 11] width 48 height 6
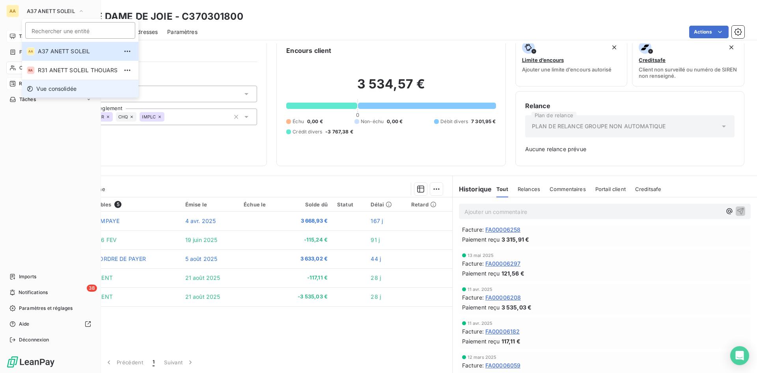
click at [49, 90] on span "Vue consolidée" at bounding box center [56, 89] width 40 height 8
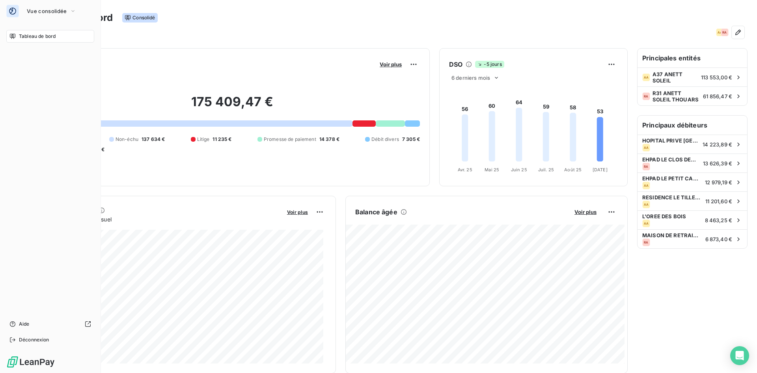
click at [41, 36] on span "Tableau de bord" at bounding box center [37, 36] width 37 height 7
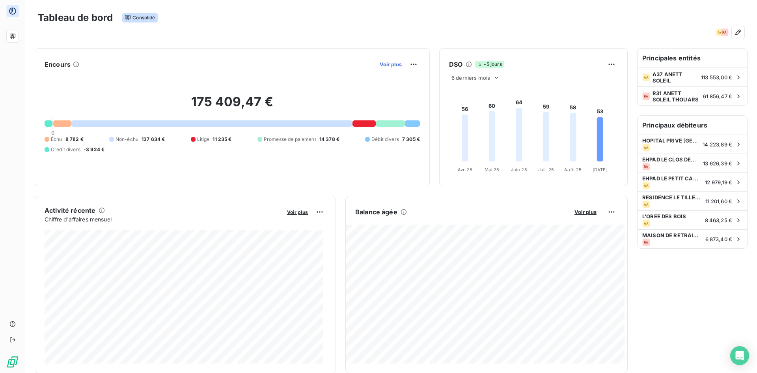
click at [385, 64] on span "Voir plus" at bounding box center [391, 64] width 22 height 6
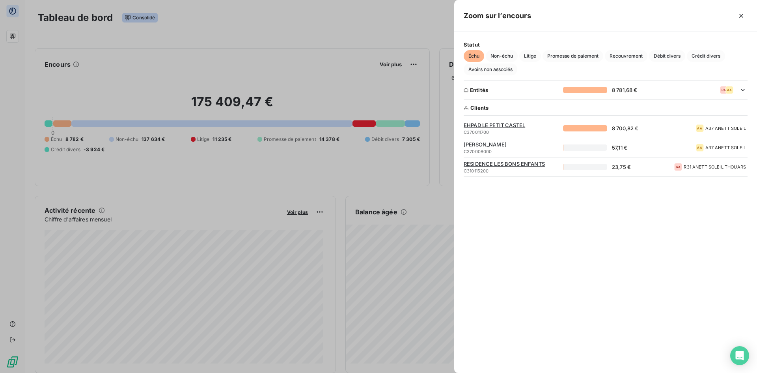
click at [516, 163] on span "RESIDENCE LES BONS ENFANTS" at bounding box center [511, 163] width 95 height 6
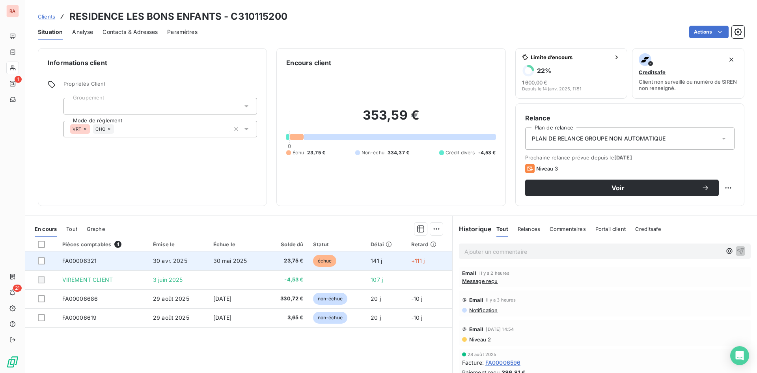
click at [92, 257] on span "FA00006321" at bounding box center [79, 260] width 35 height 7
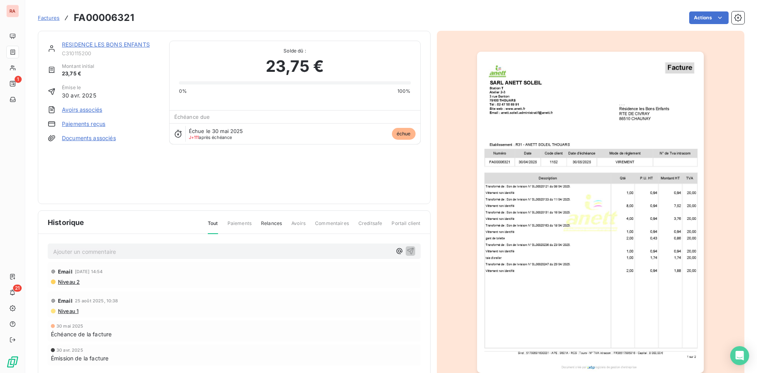
click at [67, 171] on div "RESIDENCE LES BONS ENFANTS C310115200 Montant initial 23,75 € Émise le 30 avr. …" at bounding box center [104, 117] width 112 height 153
click at [122, 43] on link "RESIDENCE LES BONS ENFANTS" at bounding box center [106, 44] width 88 height 7
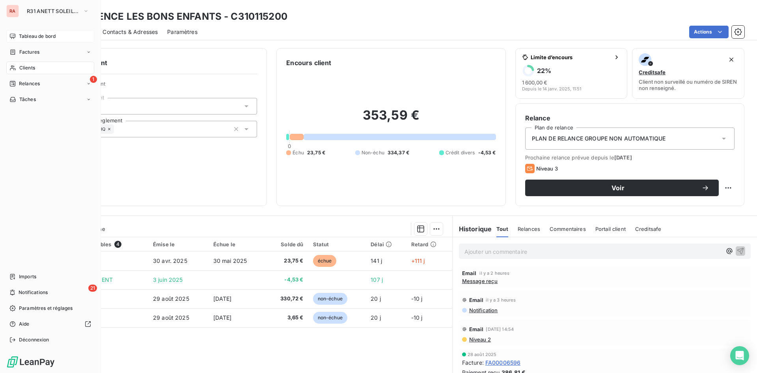
click at [42, 35] on span "Tableau de bord" at bounding box center [37, 36] width 37 height 7
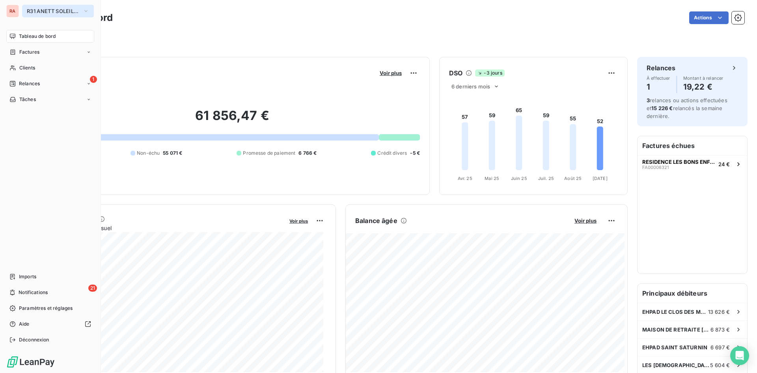
click at [92, 10] on button "R31 ANETT SOLEIL THOUARS" at bounding box center [58, 11] width 72 height 13
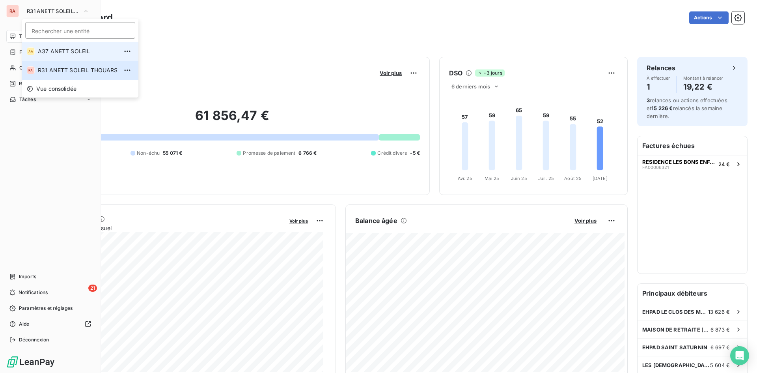
click at [48, 52] on span "A37 ANETT SOLEIL" at bounding box center [78, 51] width 80 height 8
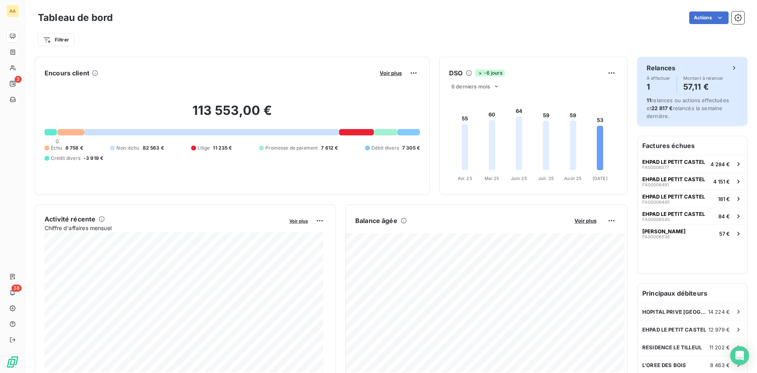
click at [688, 83] on h4 "57,11 €" at bounding box center [703, 86] width 40 height 13
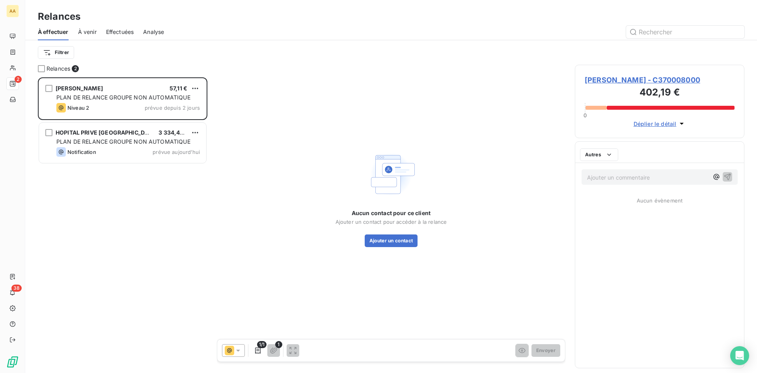
scroll to position [289, 164]
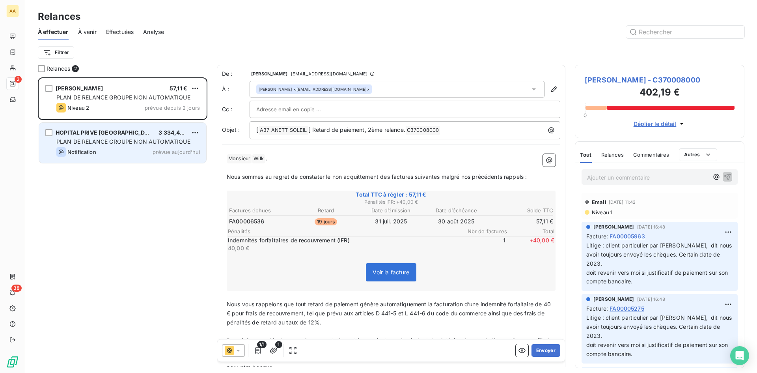
click at [101, 141] on span "PLAN DE RELANCE GROUPE NON AUTOMATIQUE" at bounding box center [123, 141] width 134 height 7
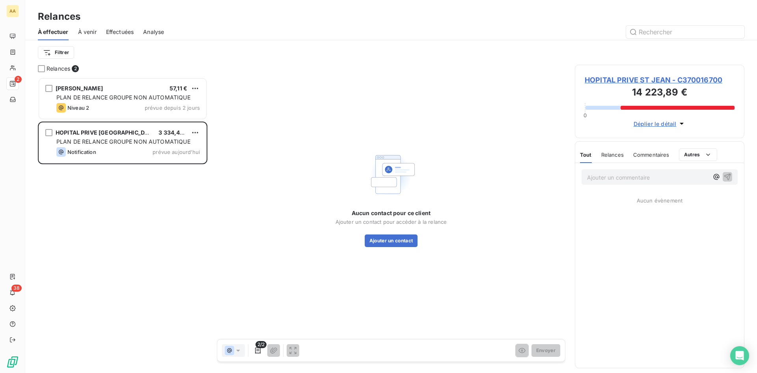
click at [138, 61] on div "Filtrer" at bounding box center [391, 52] width 706 height 24
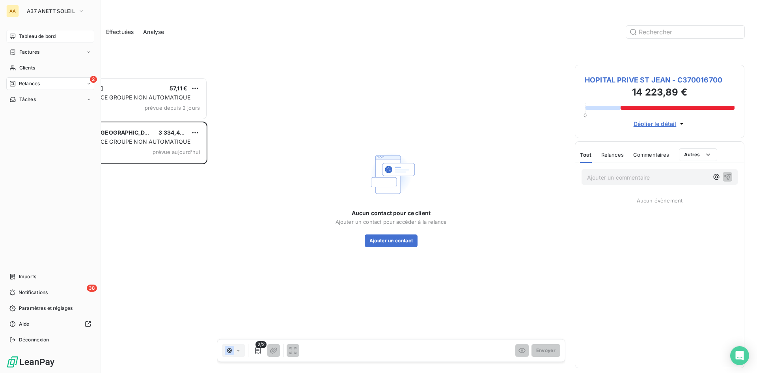
click at [38, 38] on span "Tableau de bord" at bounding box center [37, 36] width 37 height 7
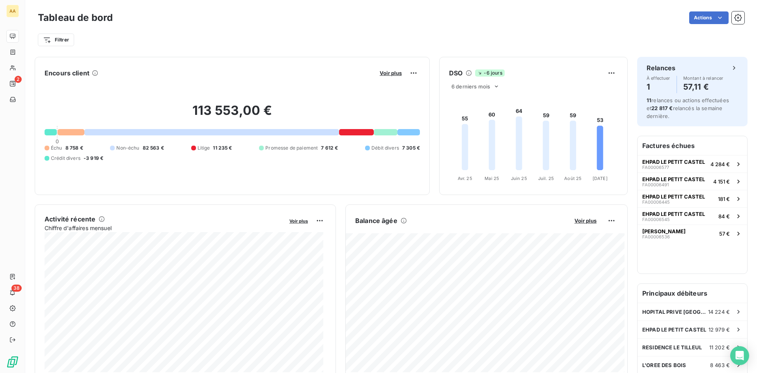
click at [582, 42] on div "Filtrer" at bounding box center [391, 39] width 706 height 15
